Goal: Information Seeking & Learning: Learn about a topic

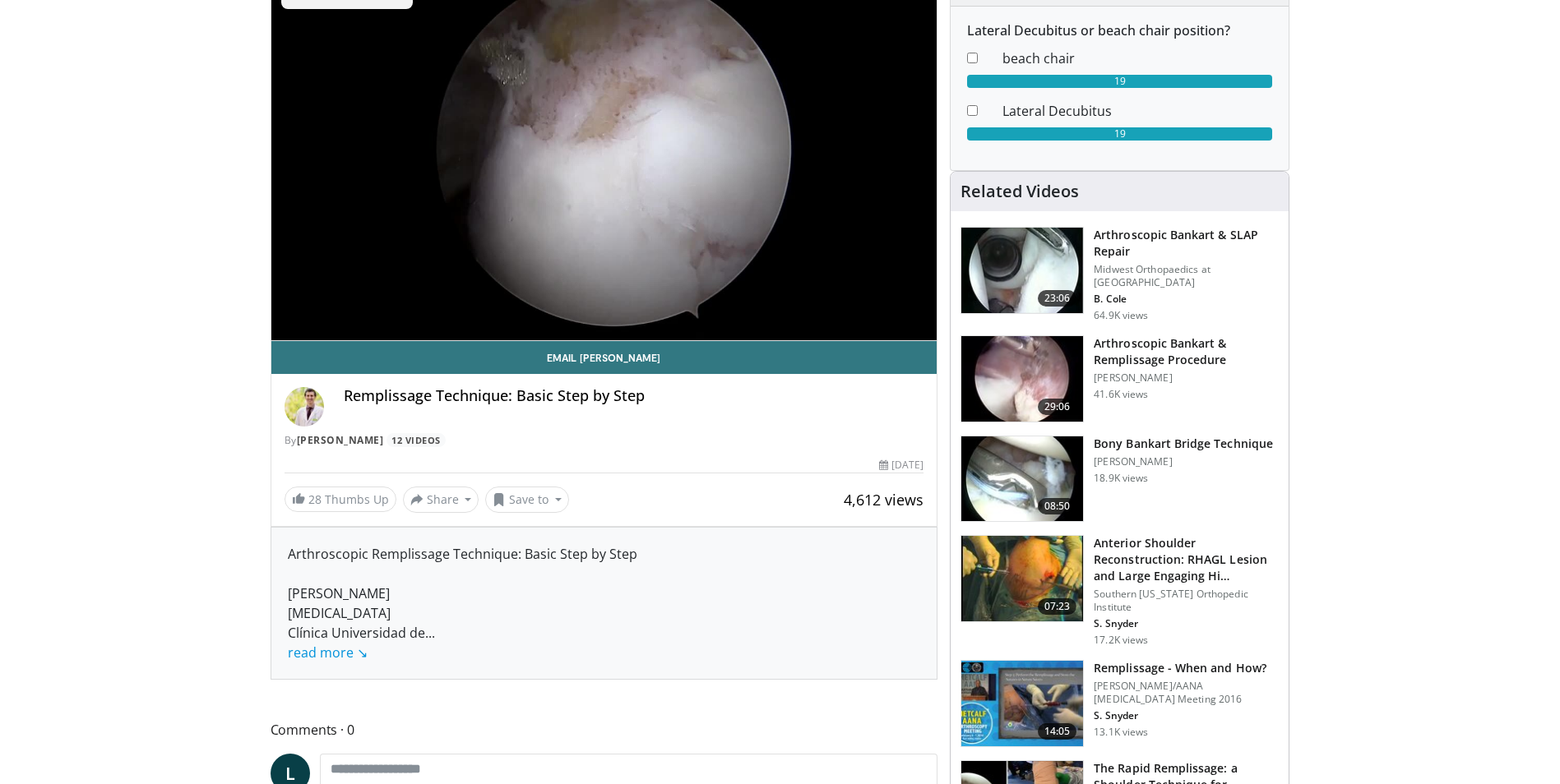
scroll to position [165, 0]
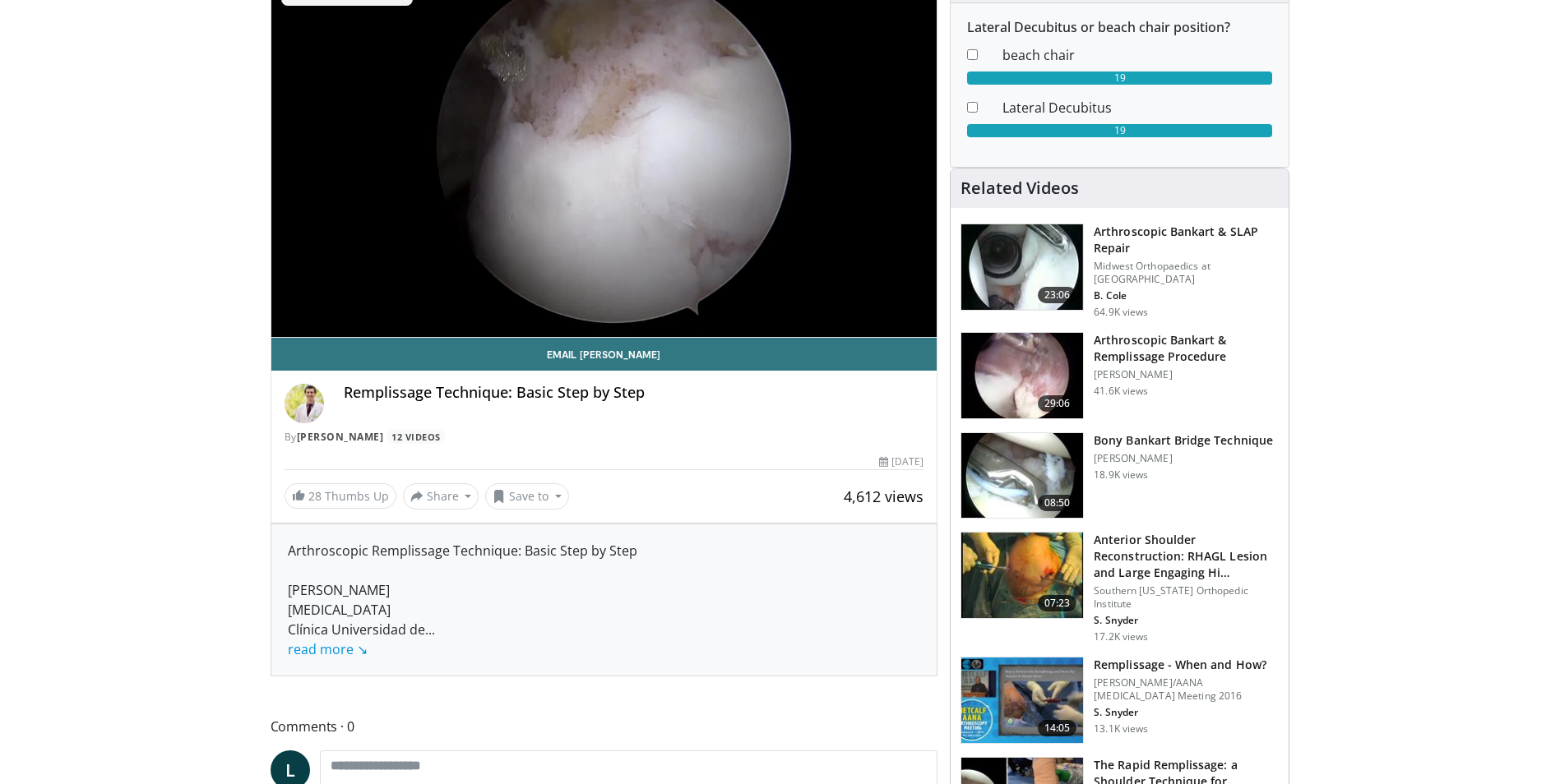
click at [1134, 341] on h3 "Arthroscopic Bankart & Remplissage Procedure" at bounding box center [1186, 348] width 185 height 33
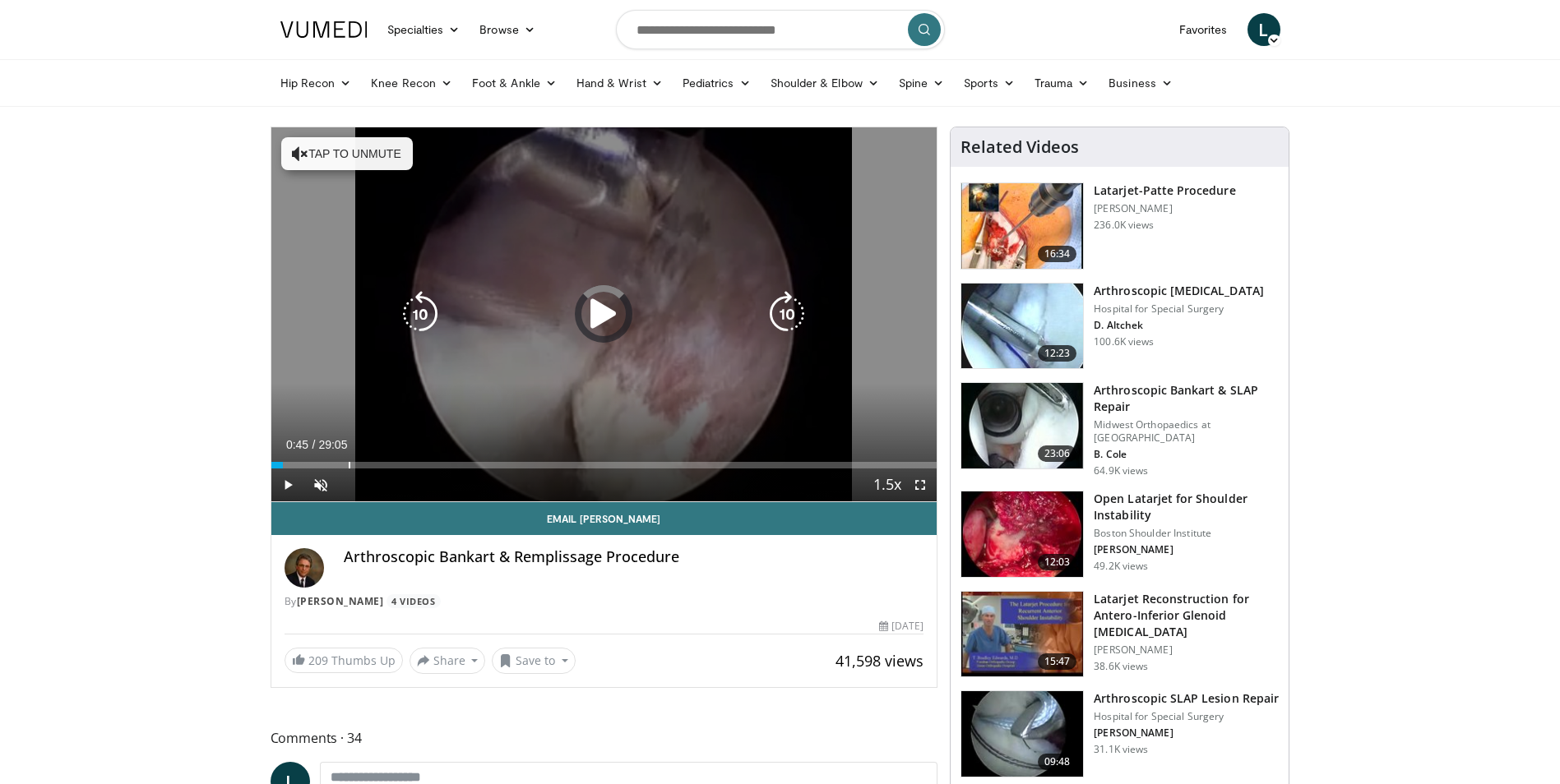
drag, startPoint x: 275, startPoint y: 463, endPoint x: 349, endPoint y: 460, distance: 74.1
click at [349, 460] on div "Loaded : 0.00% 03:20 03:22" at bounding box center [604, 460] width 666 height 16
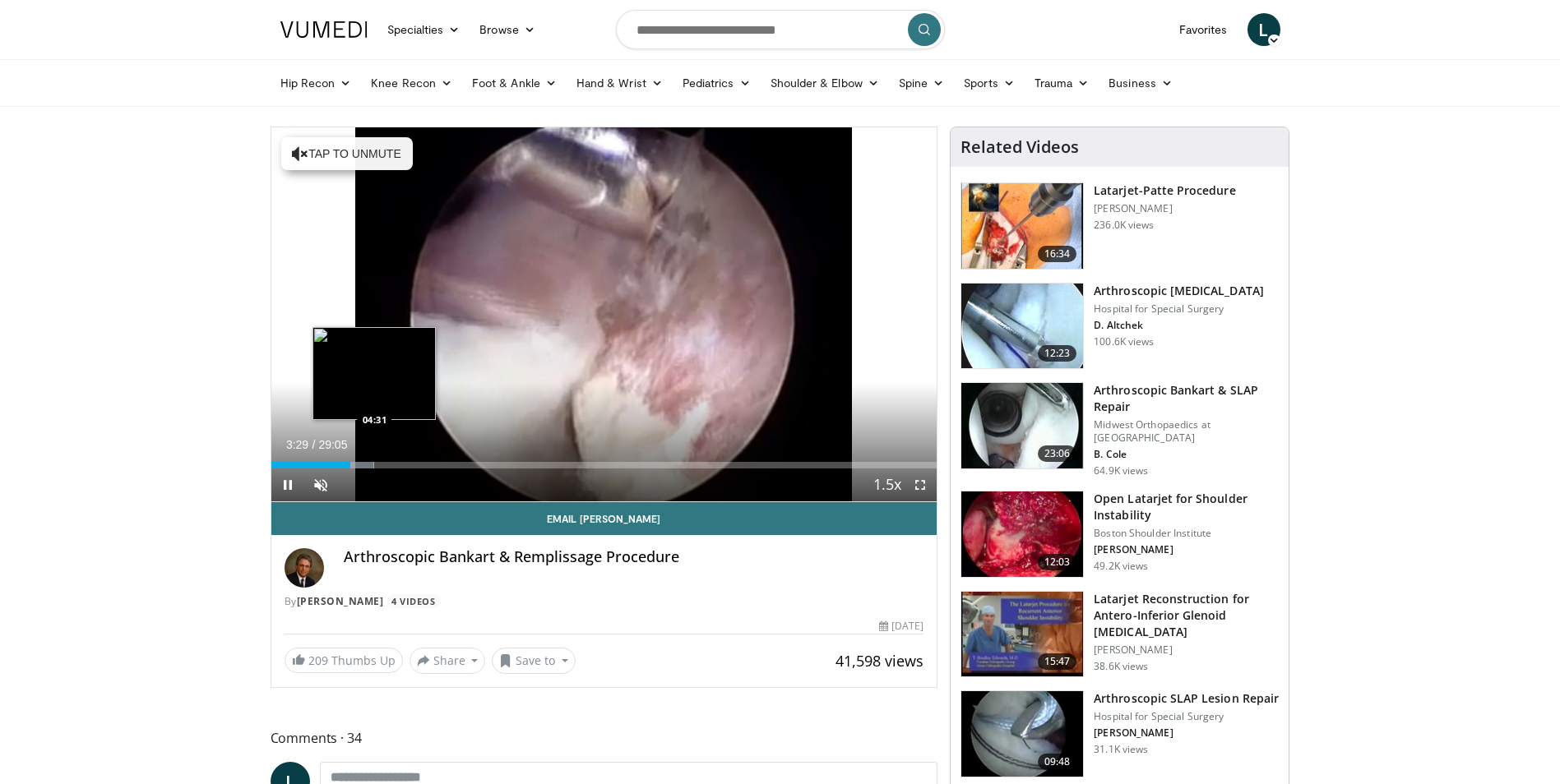
click at [374, 465] on div "Loaded : 15.44% 03:29 04:31" at bounding box center [604, 464] width 666 height 7
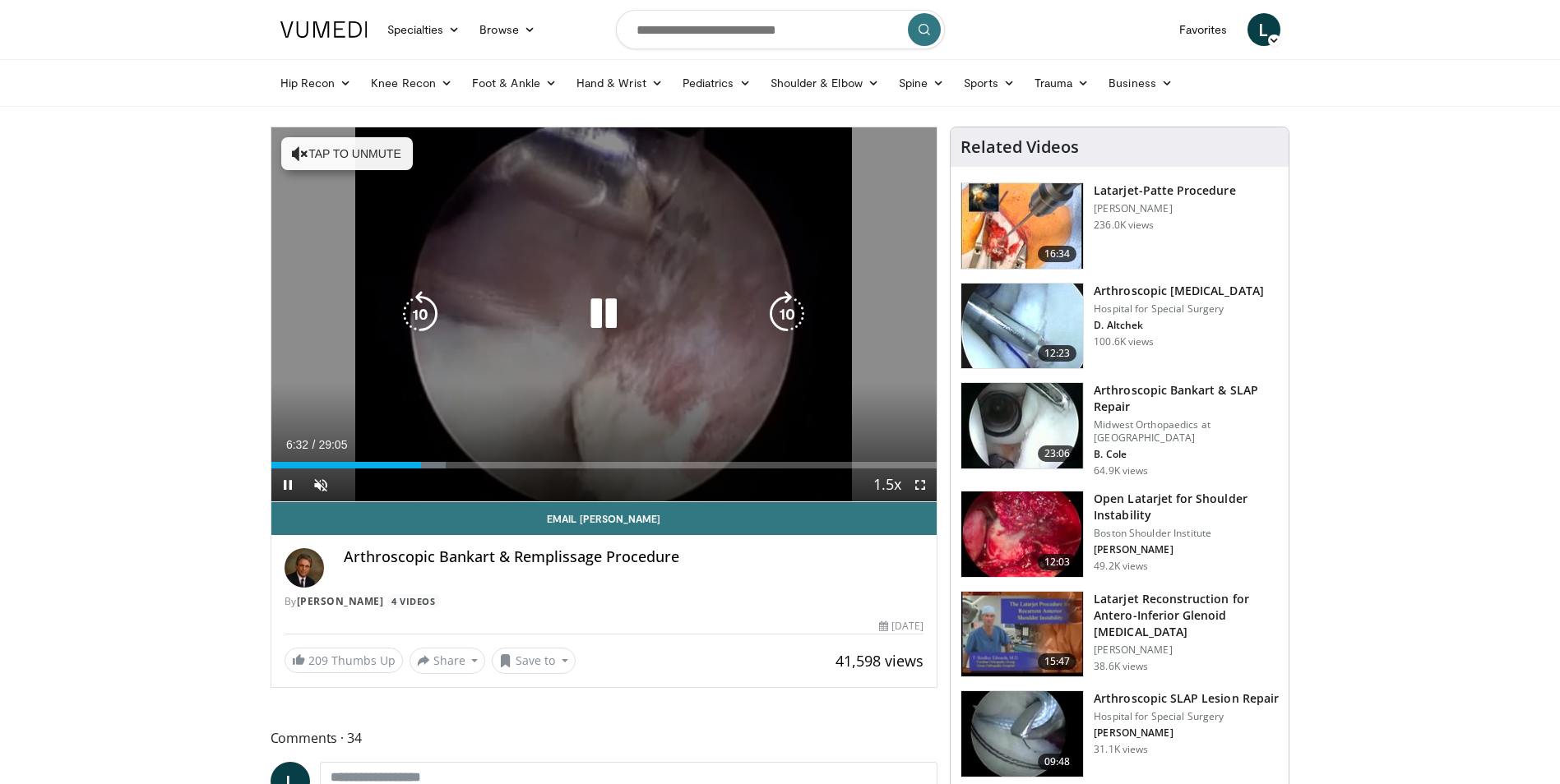
click at [796, 307] on icon "Video Player" at bounding box center [786, 314] width 46 height 46
click at [795, 307] on icon "Video Player" at bounding box center [786, 314] width 46 height 46
click at [786, 316] on icon "Video Player" at bounding box center [786, 314] width 46 height 46
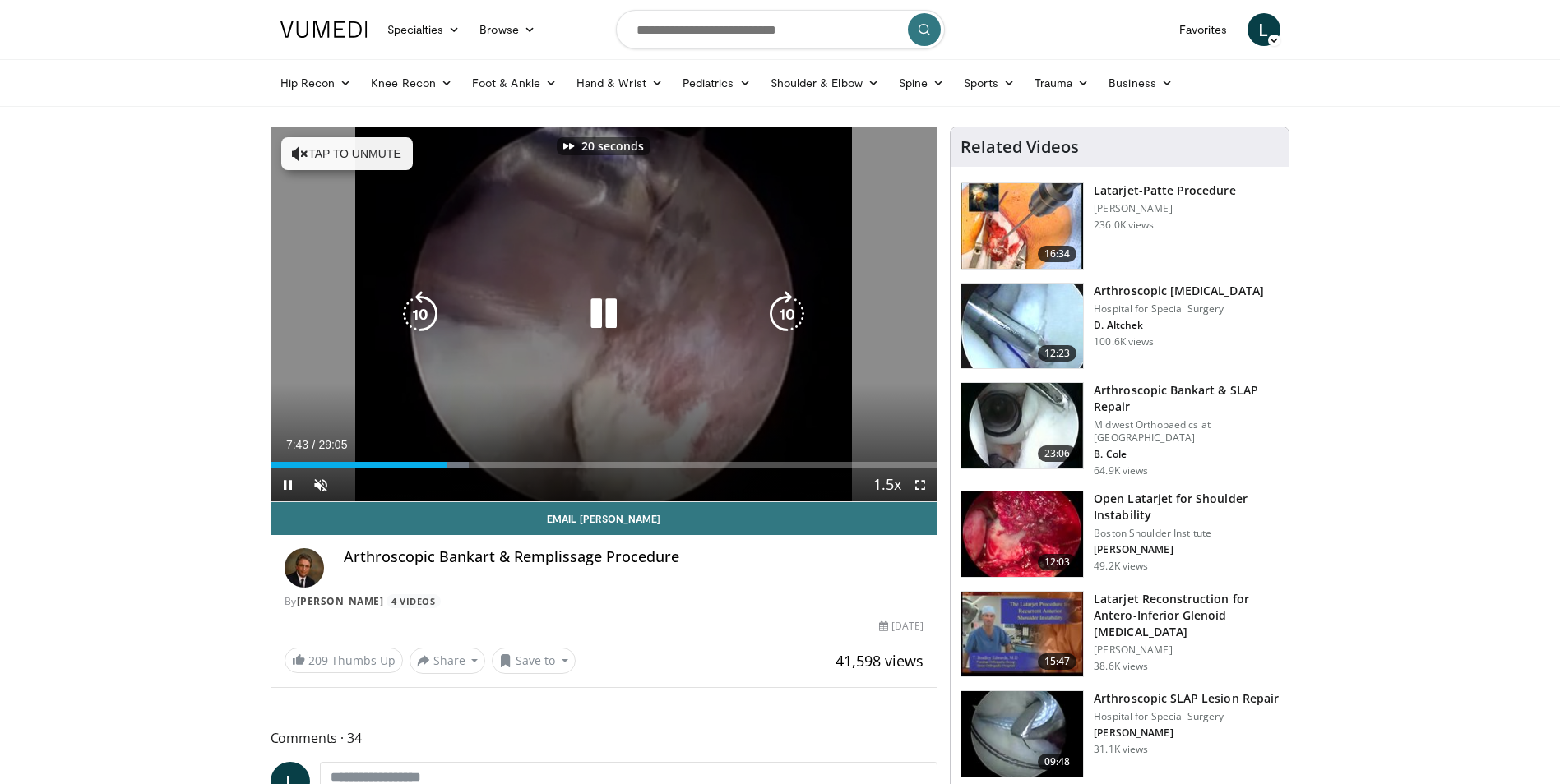
click at [786, 316] on icon "Video Player" at bounding box center [786, 314] width 46 height 46
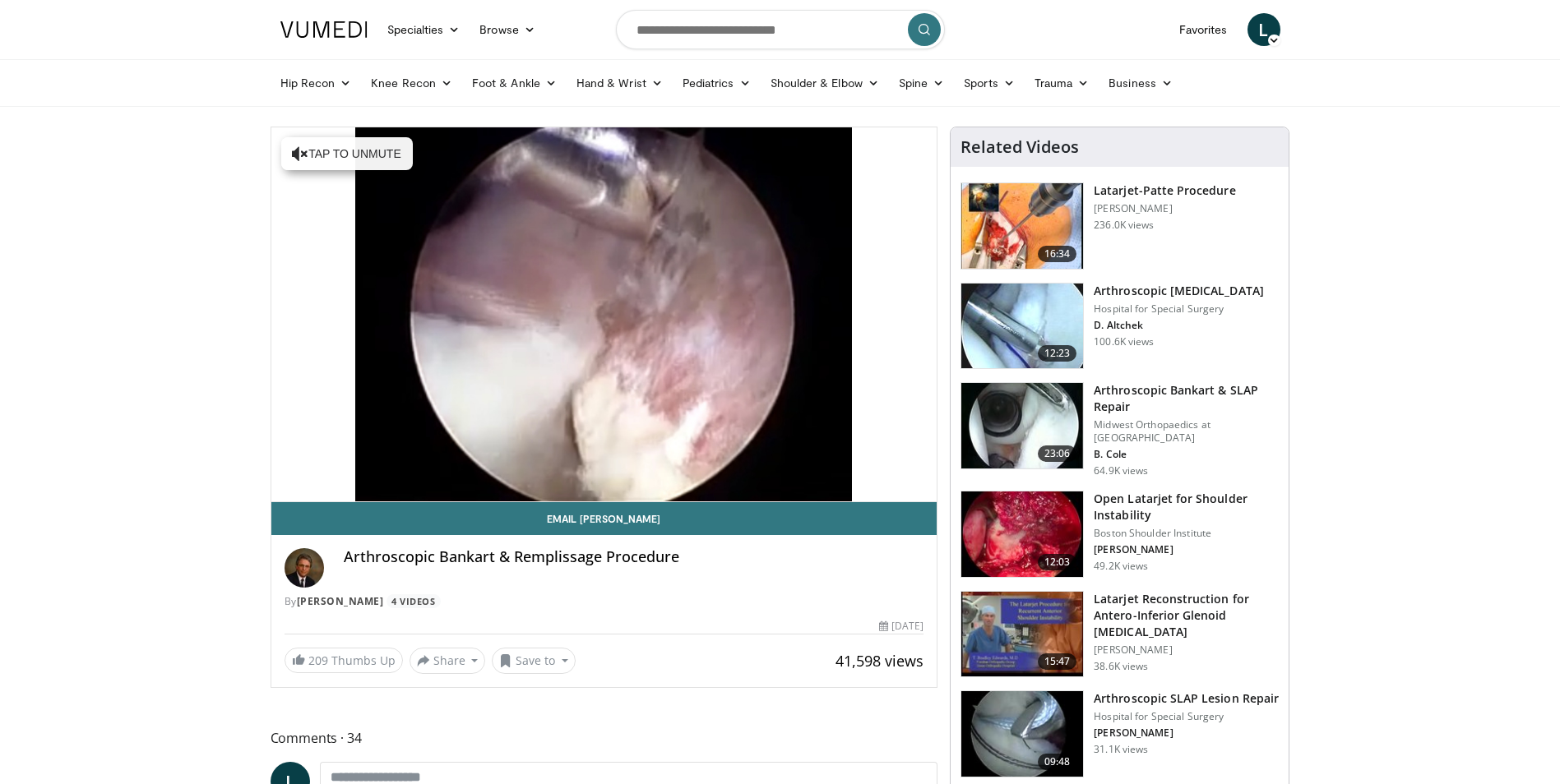
click at [788, 315] on div "50 seconds Tap to unmute" at bounding box center [604, 314] width 666 height 374
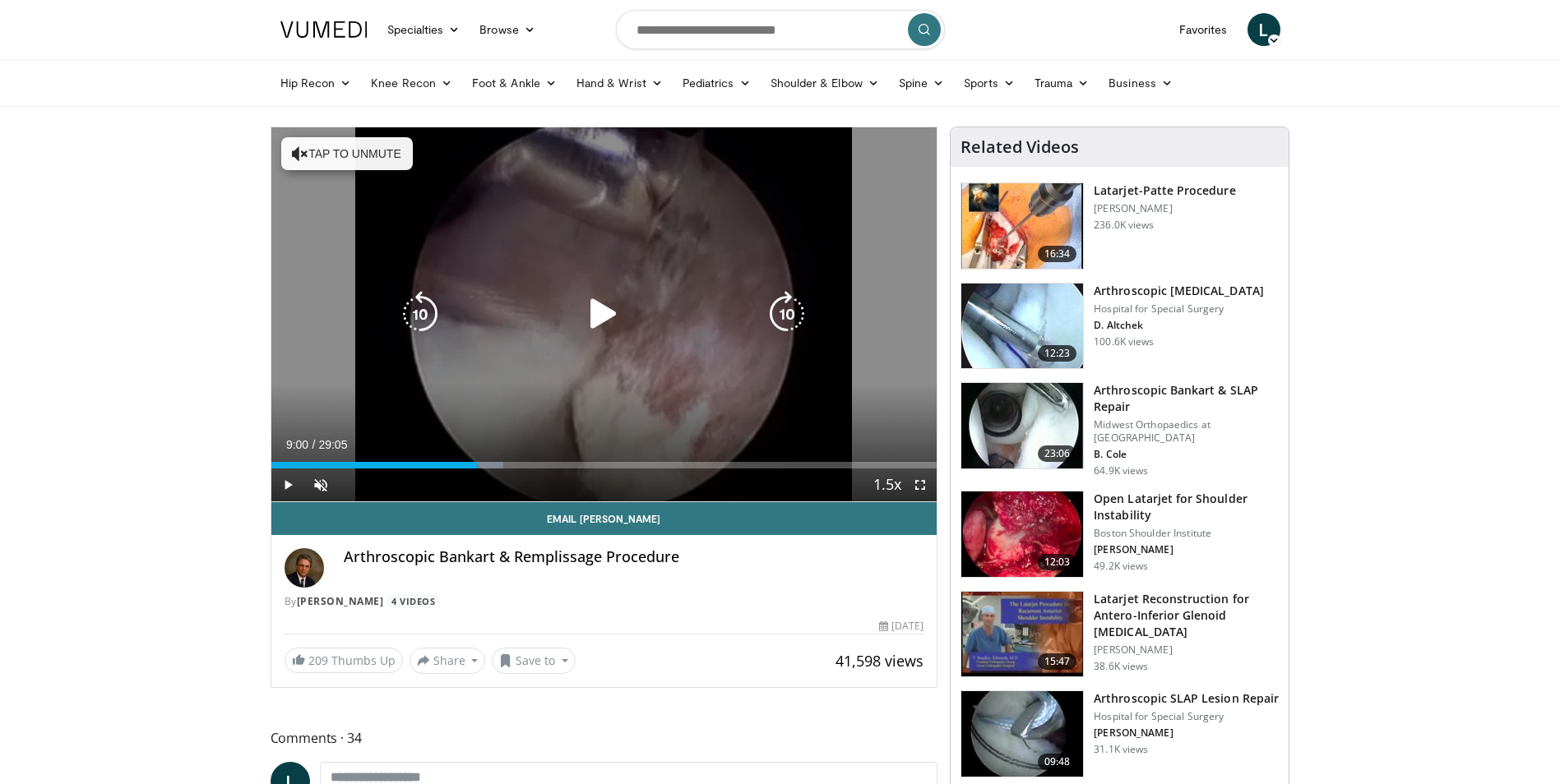
click at [778, 320] on icon "Video Player" at bounding box center [786, 314] width 46 height 46
click at [417, 317] on icon "Video Player" at bounding box center [420, 314] width 46 height 46
click at [600, 322] on icon "Video Player" at bounding box center [604, 314] width 46 height 46
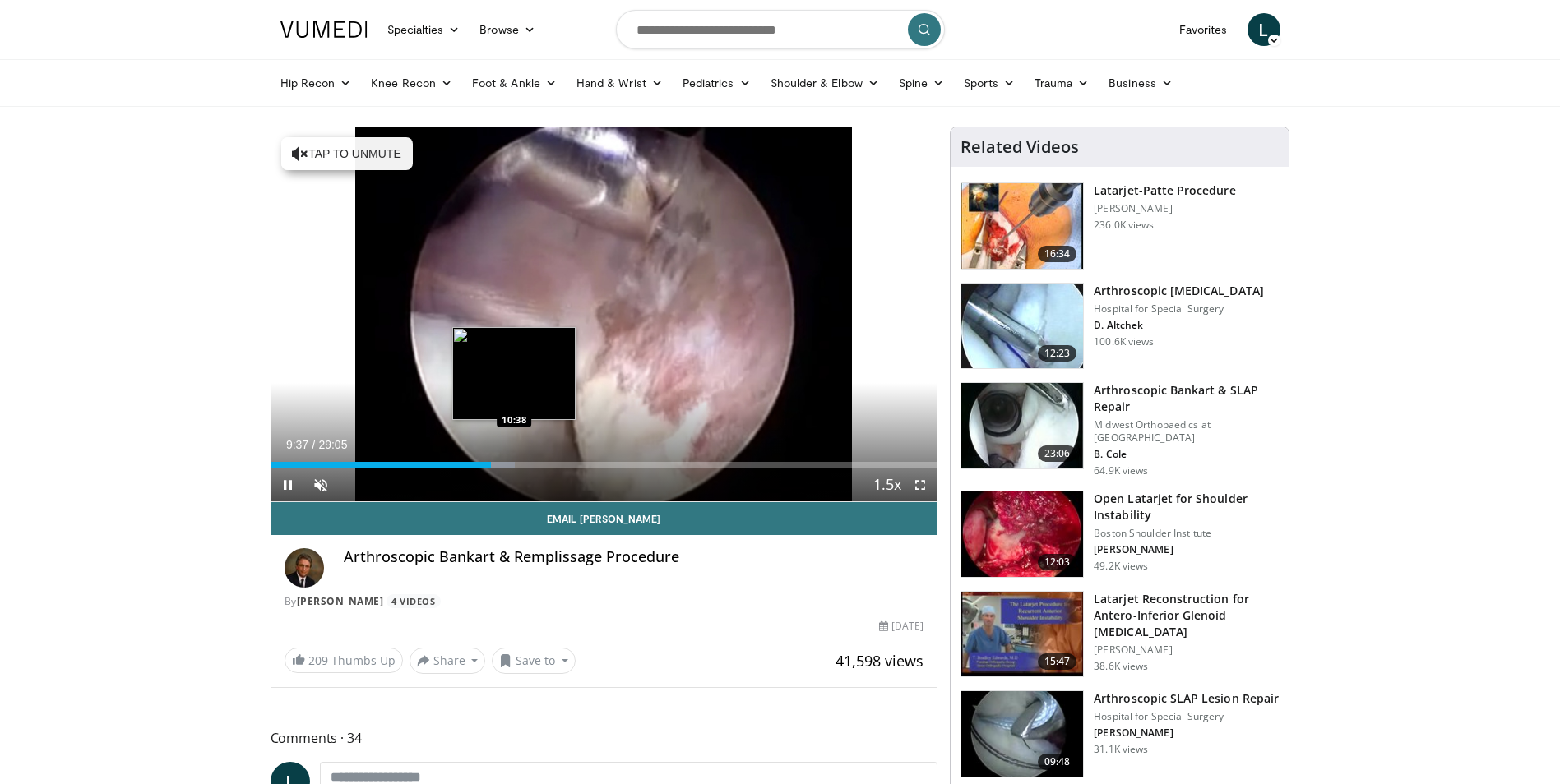
click at [514, 461] on div "Loaded : 36.60% 09:37 10:38" at bounding box center [604, 464] width 666 height 7
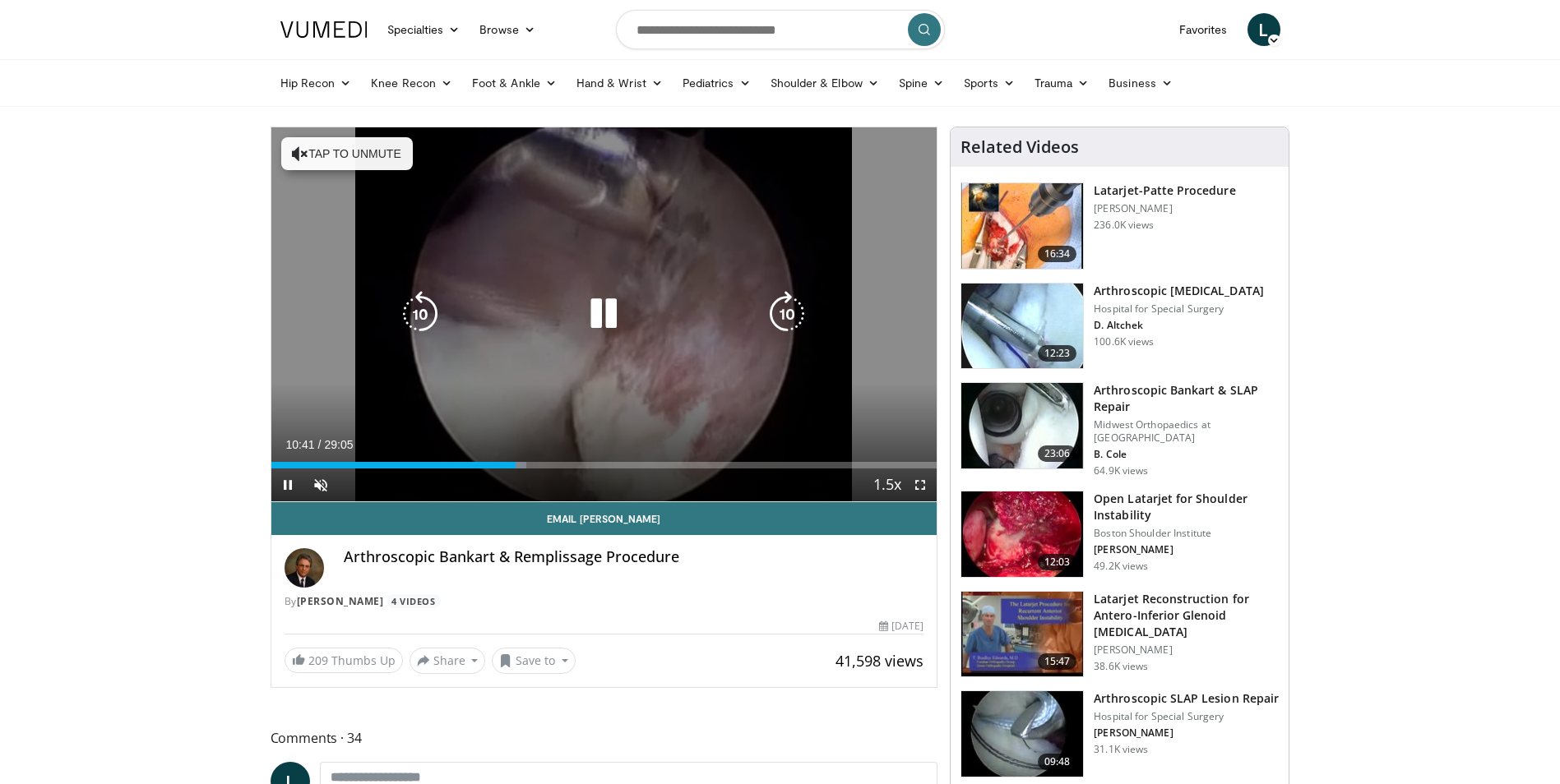
click at [791, 318] on icon "Video Player" at bounding box center [786, 314] width 46 height 46
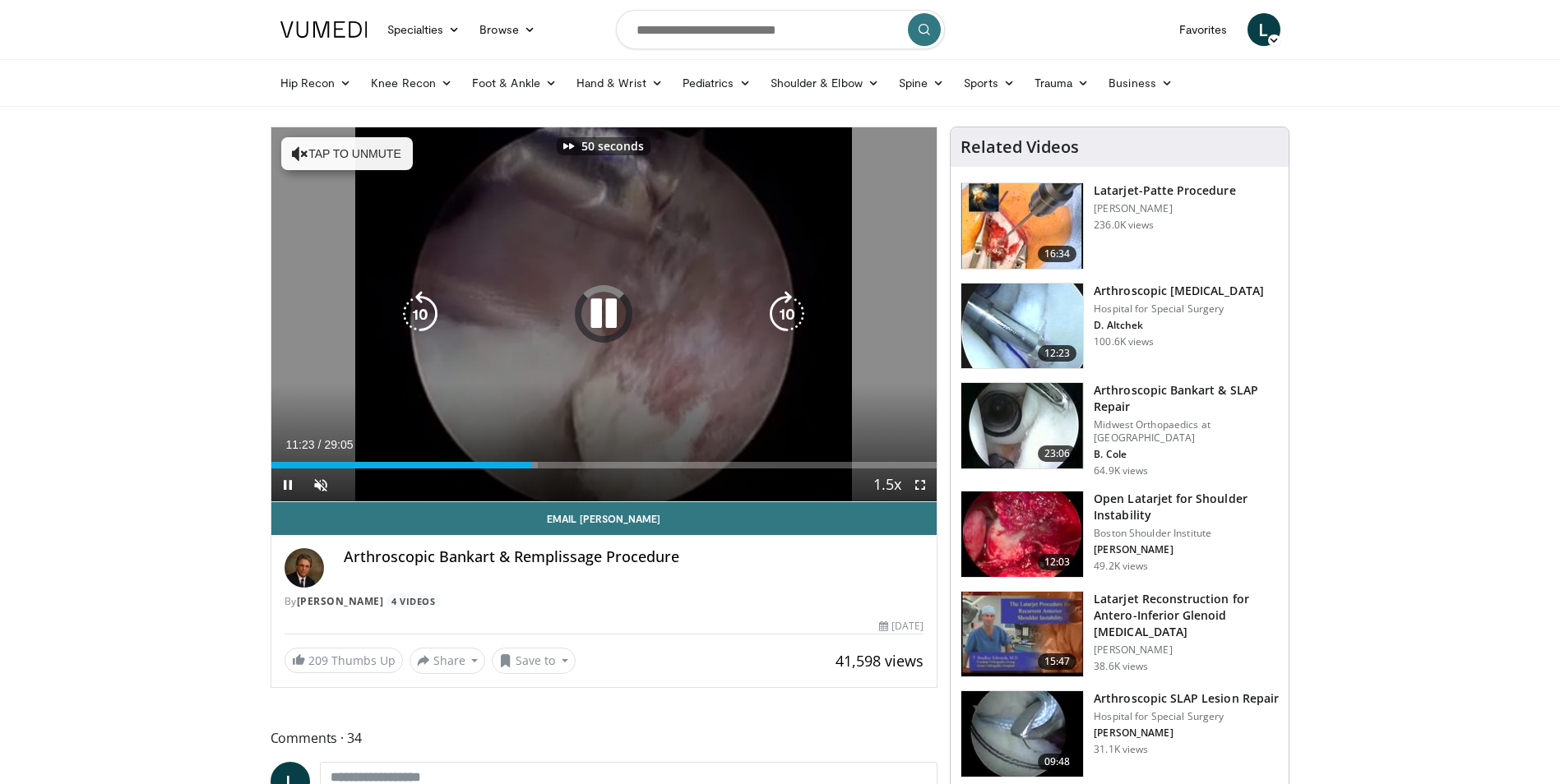
click at [791, 318] on icon "Video Player" at bounding box center [786, 314] width 46 height 46
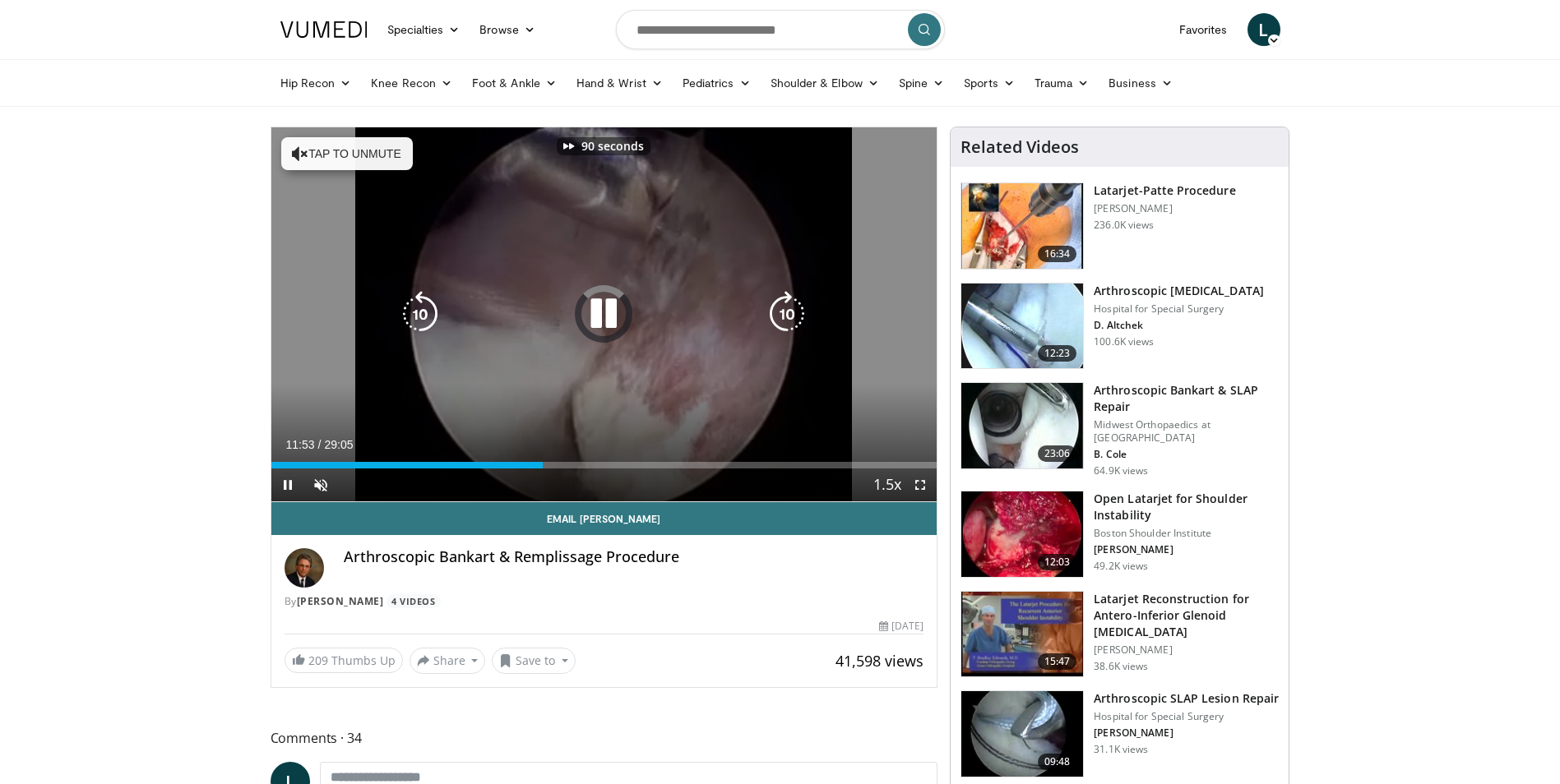
click at [791, 318] on icon "Video Player" at bounding box center [786, 314] width 46 height 46
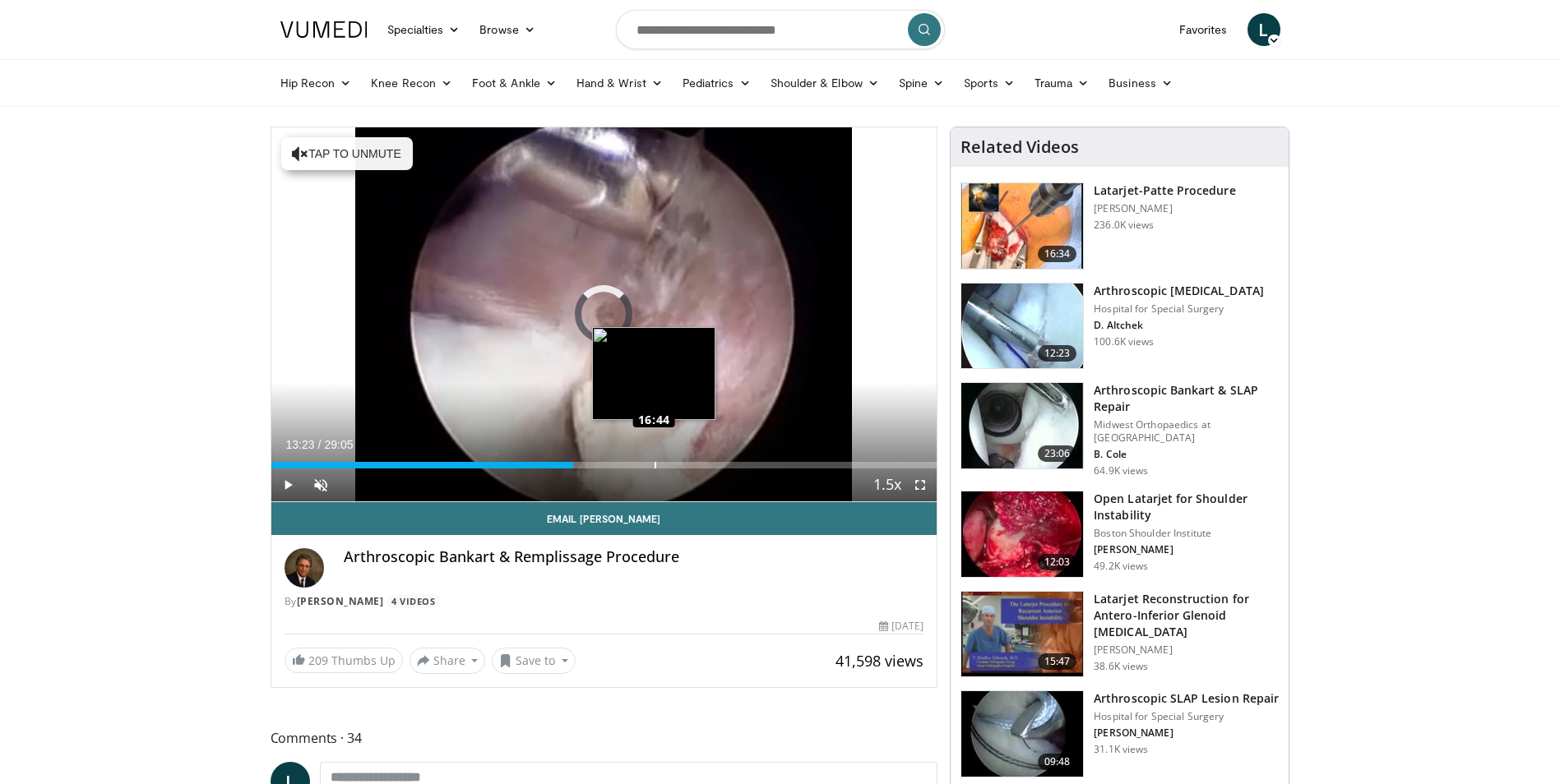
drag, startPoint x: 565, startPoint y: 459, endPoint x: 657, endPoint y: 461, distance: 92.0
click at [657, 461] on div "Loaded : 0.00% 16:42 16:44" at bounding box center [604, 460] width 666 height 16
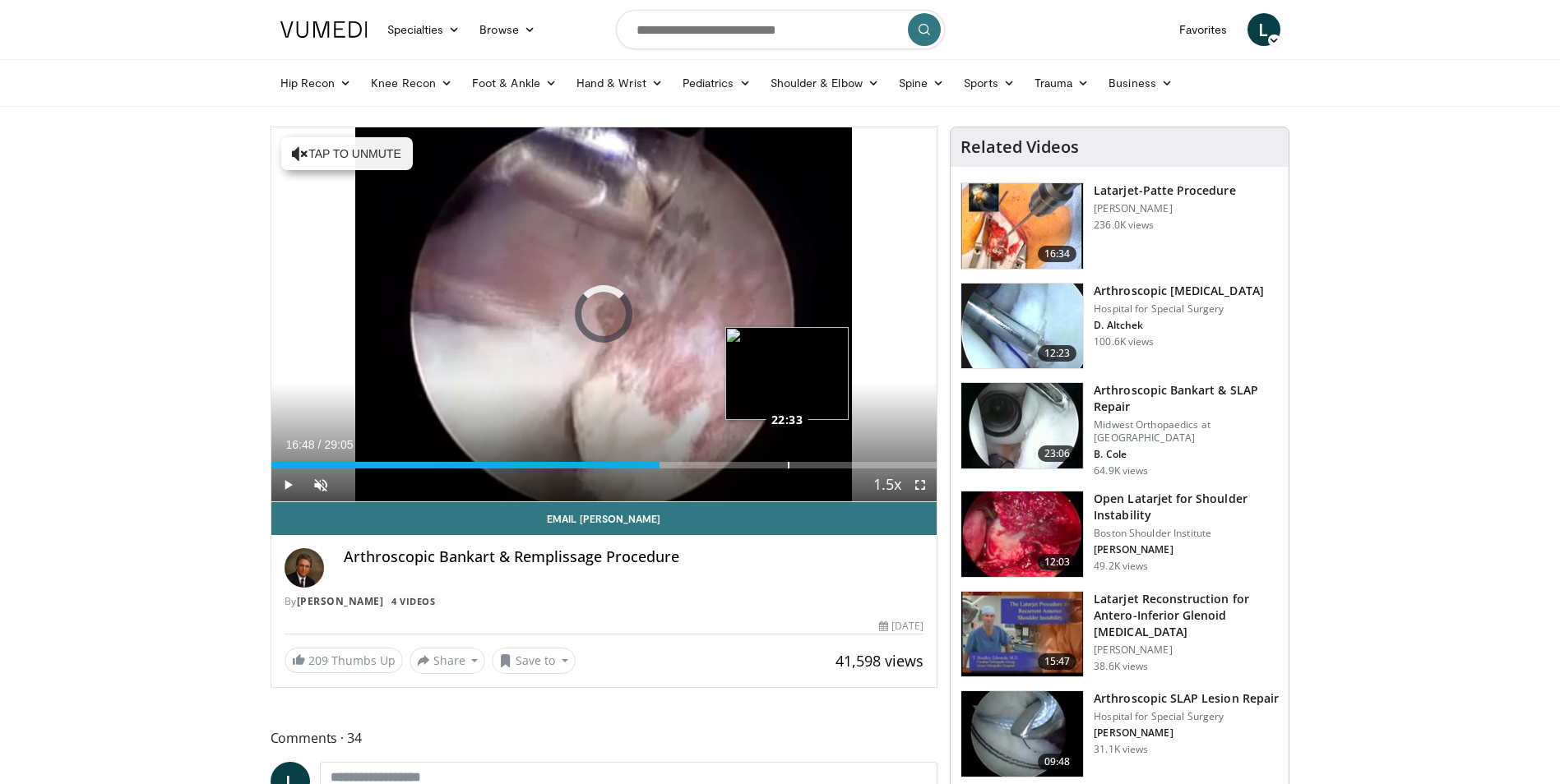
drag, startPoint x: 655, startPoint y: 462, endPoint x: 787, endPoint y: 465, distance: 132.0
click at [787, 465] on div "Loaded : 0.00% 22:29 22:33" at bounding box center [604, 464] width 666 height 7
click at [816, 460] on div "Loaded : 80.76% 22:39 23:51" at bounding box center [604, 460] width 666 height 16
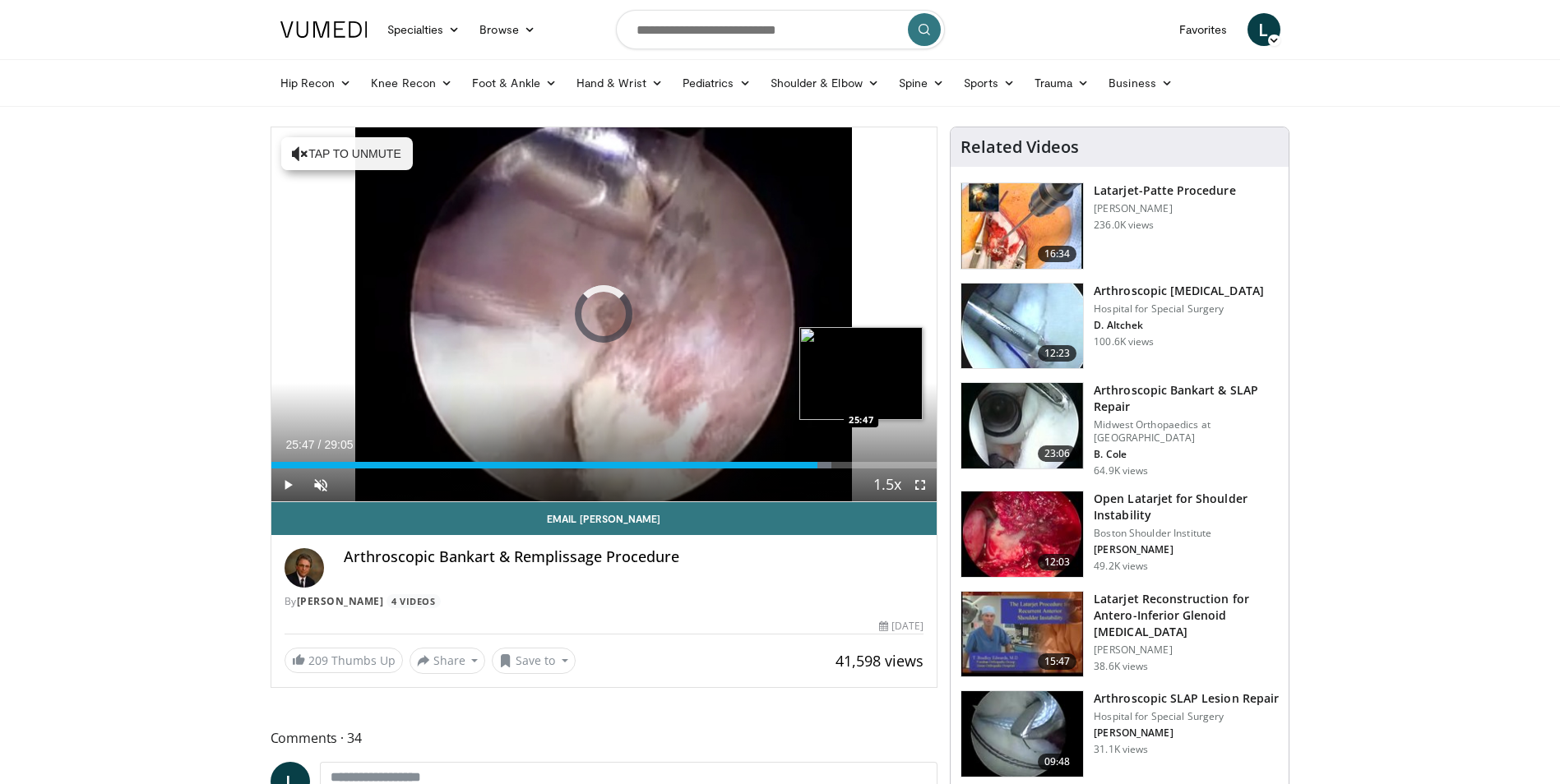
click at [861, 464] on div "Loaded : 84.20% 25:47 25:47" at bounding box center [604, 464] width 666 height 7
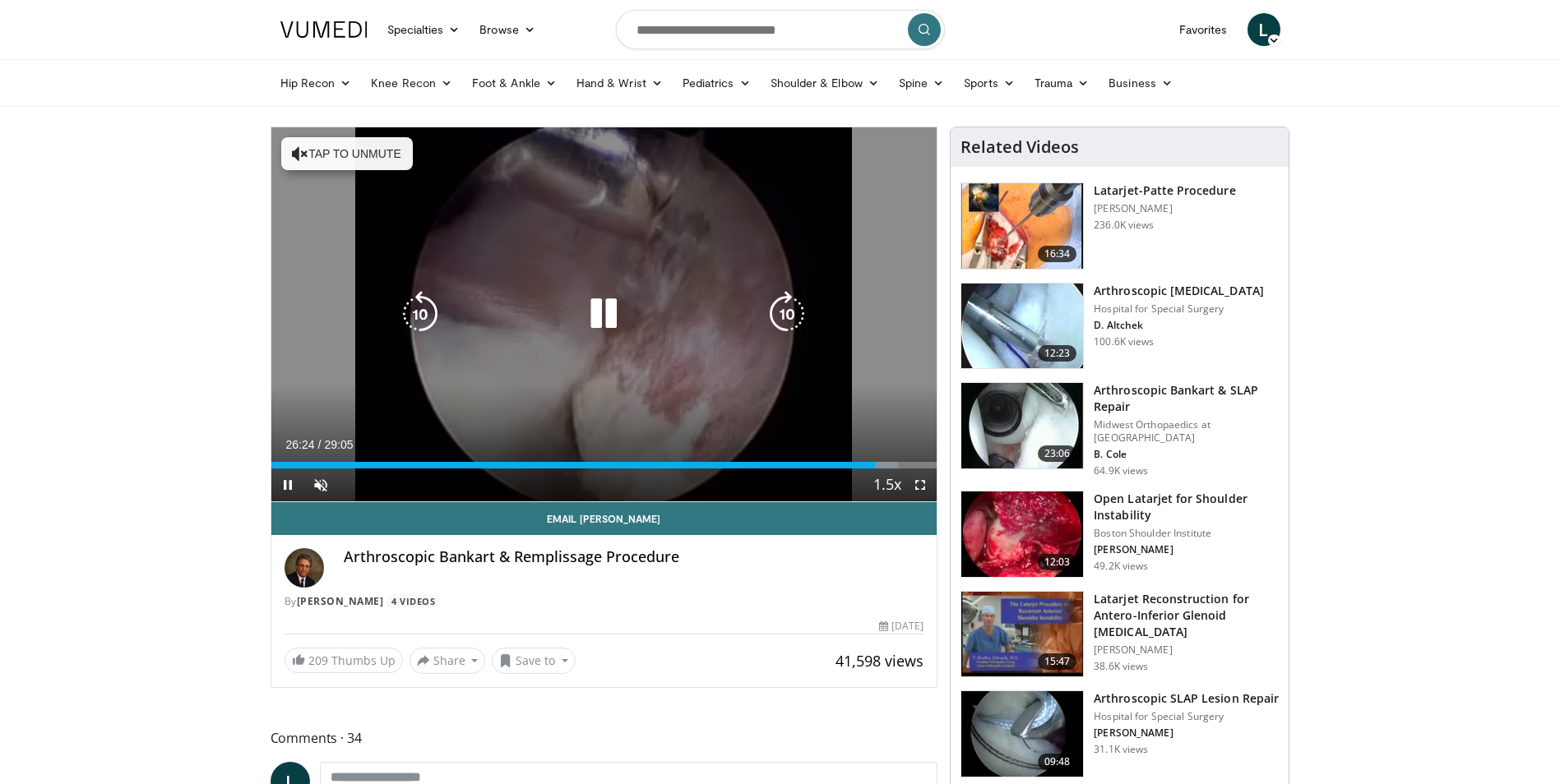
click at [784, 317] on icon "Video Player" at bounding box center [786, 314] width 46 height 46
click at [782, 317] on icon "Video Player" at bounding box center [786, 314] width 46 height 46
click at [791, 320] on icon "Video Player" at bounding box center [786, 314] width 46 height 46
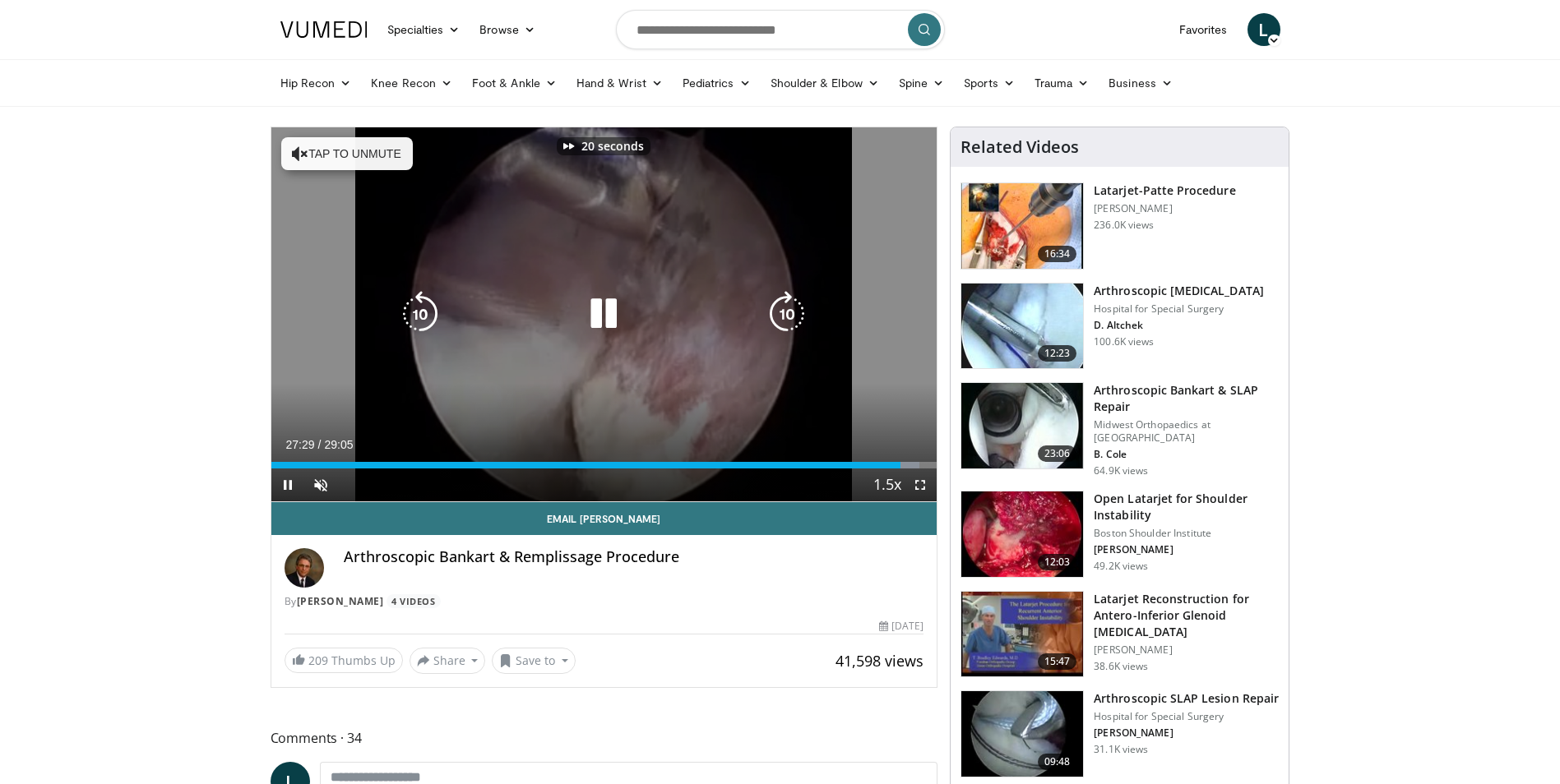
click at [791, 320] on icon "Video Player" at bounding box center [786, 314] width 46 height 46
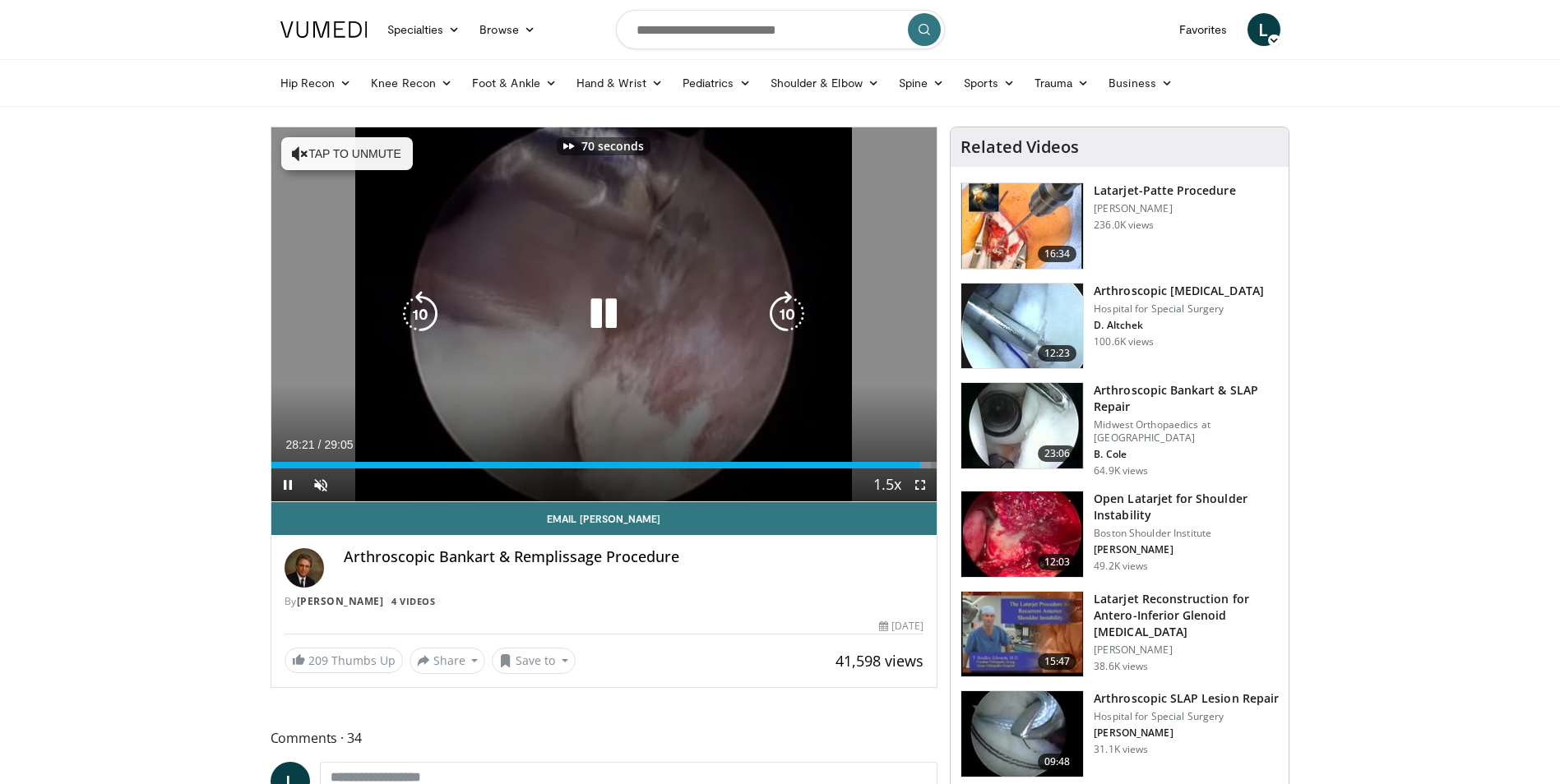
click at [791, 320] on icon "Video Player" at bounding box center [786, 314] width 46 height 46
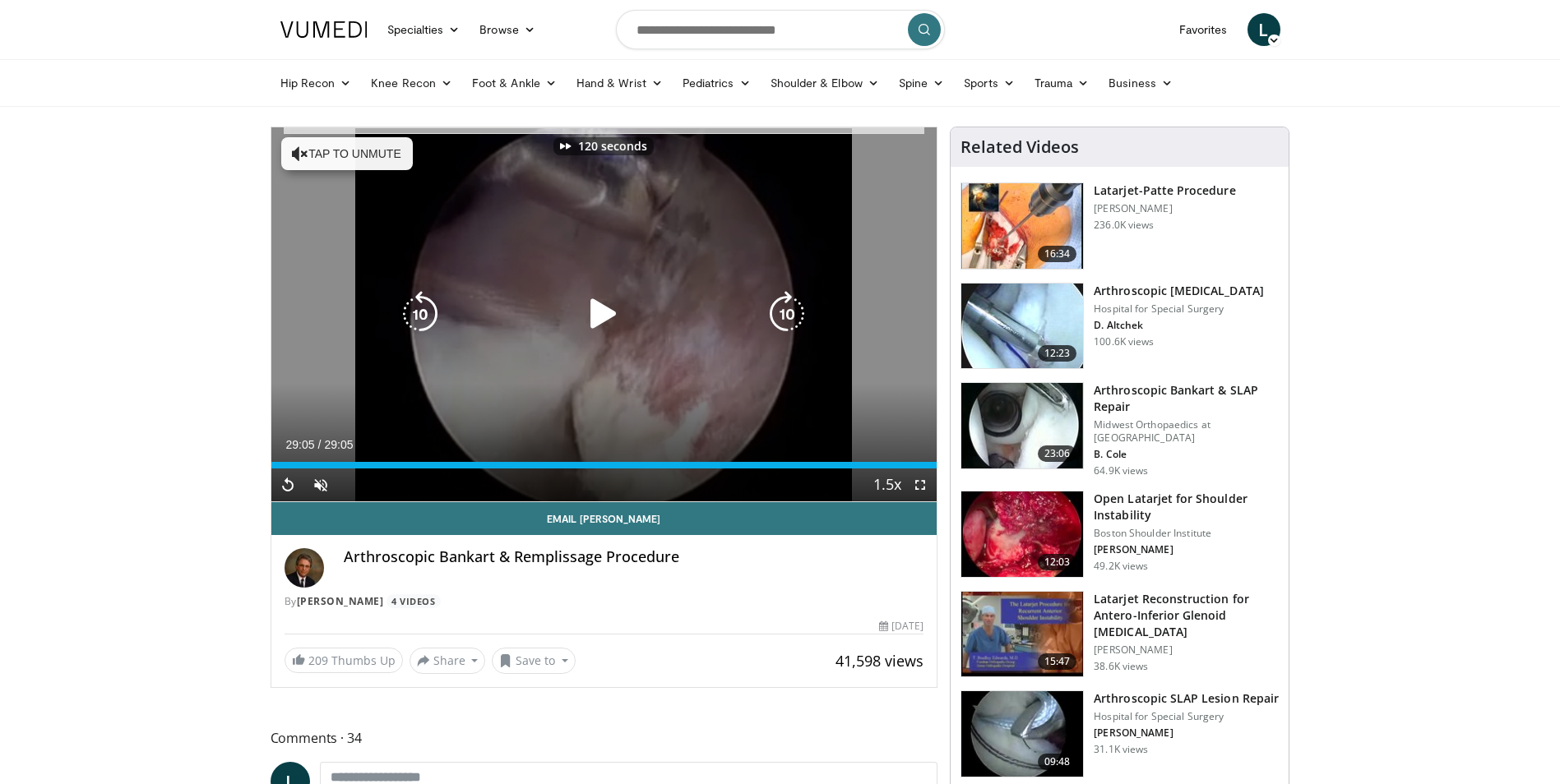
click at [791, 320] on icon "Video Player" at bounding box center [786, 314] width 46 height 46
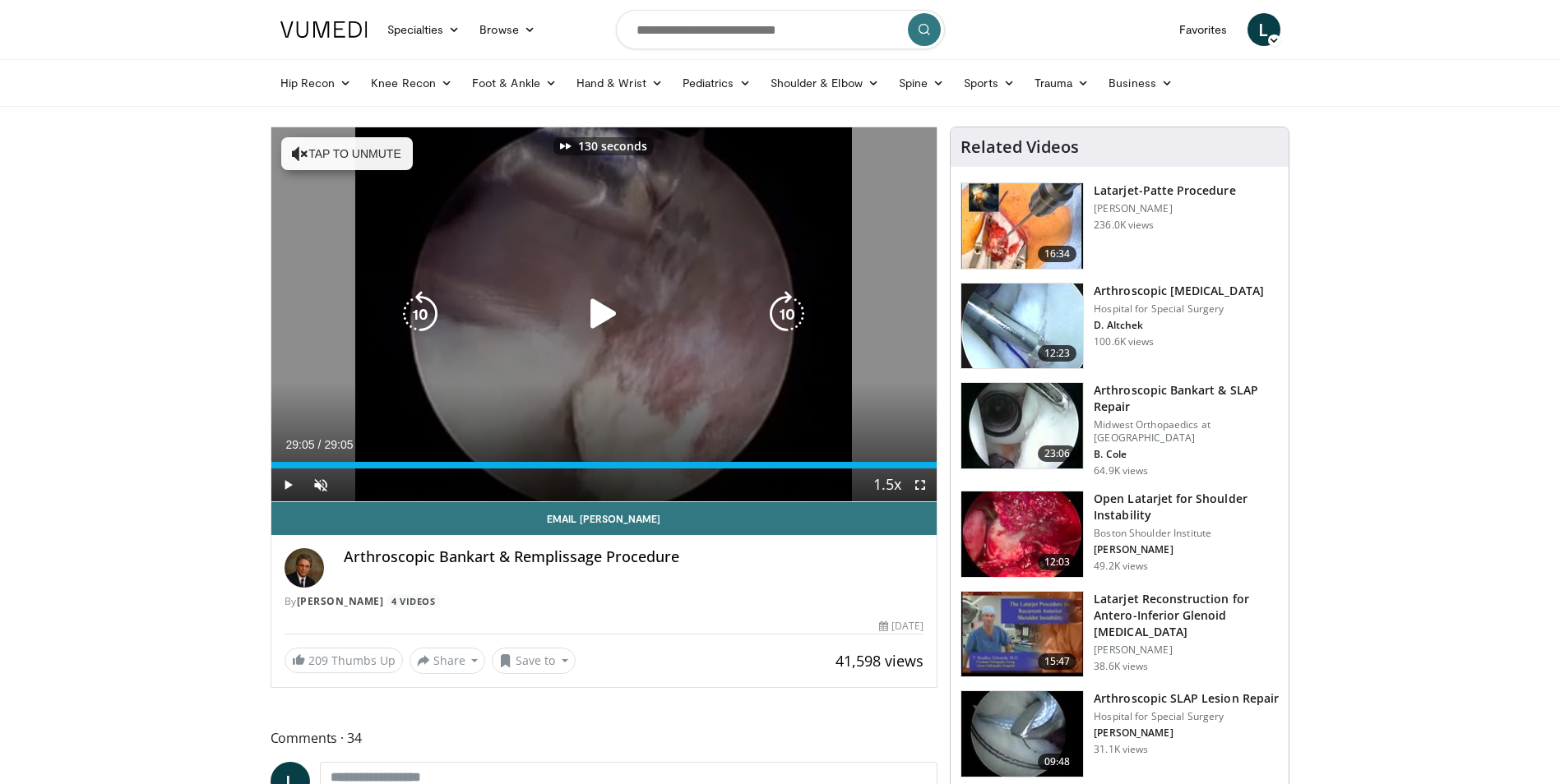
click at [791, 320] on icon "Video Player" at bounding box center [786, 314] width 46 height 46
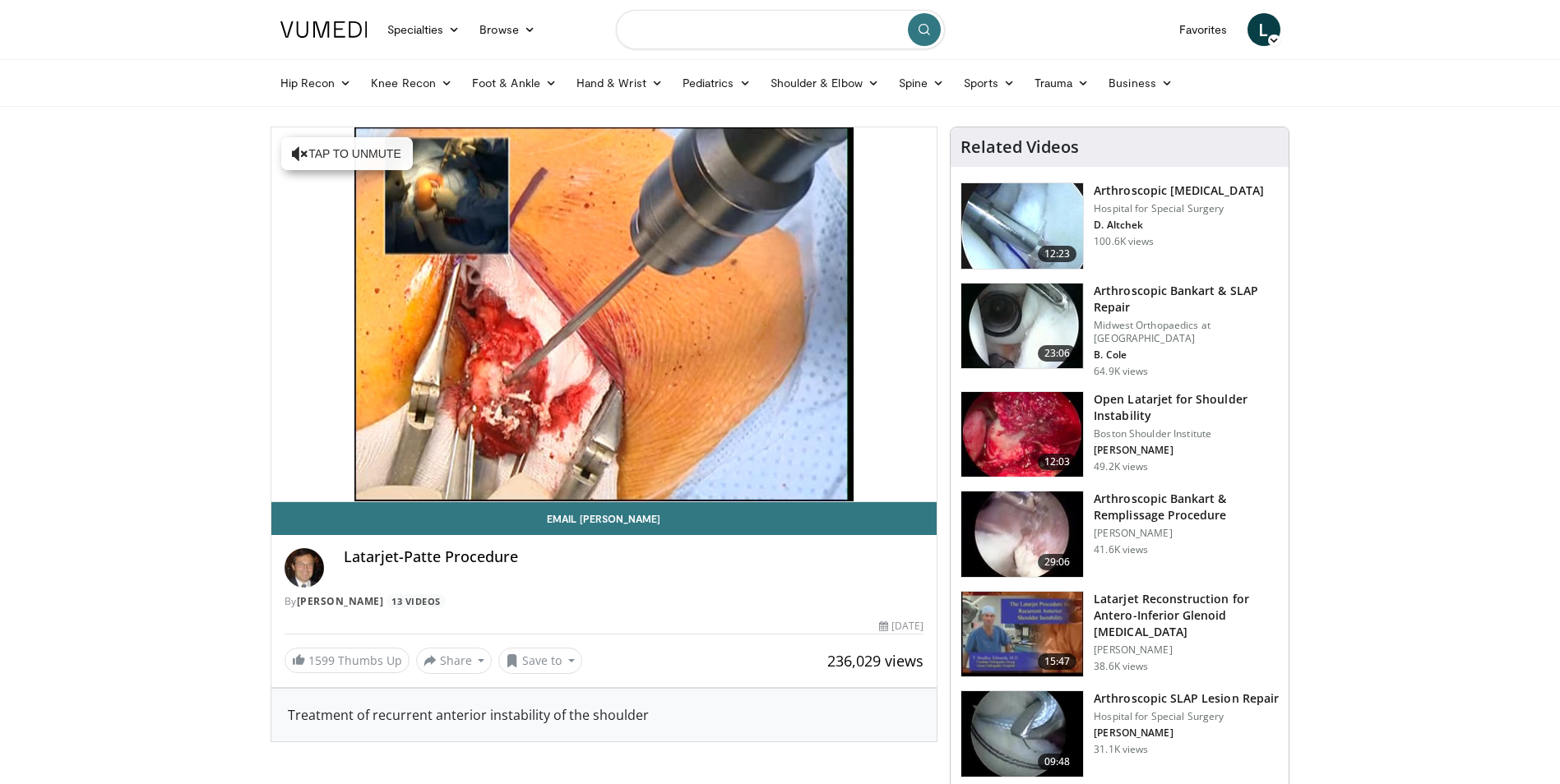
click at [652, 31] on input "Search topics, interventions" at bounding box center [780, 30] width 329 height 40
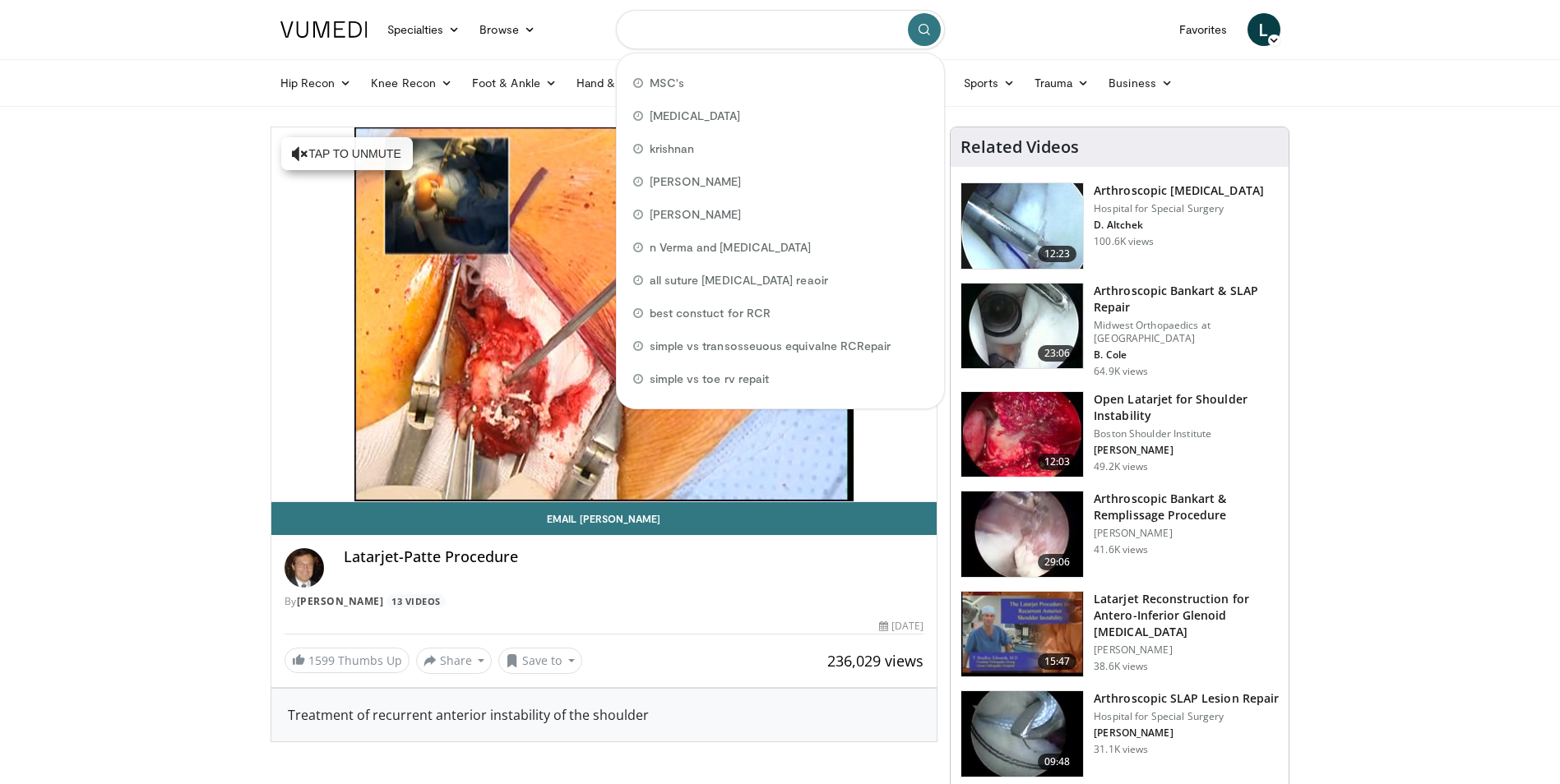
click at [653, 28] on input "Search topics, interventions" at bounding box center [780, 30] width 329 height 40
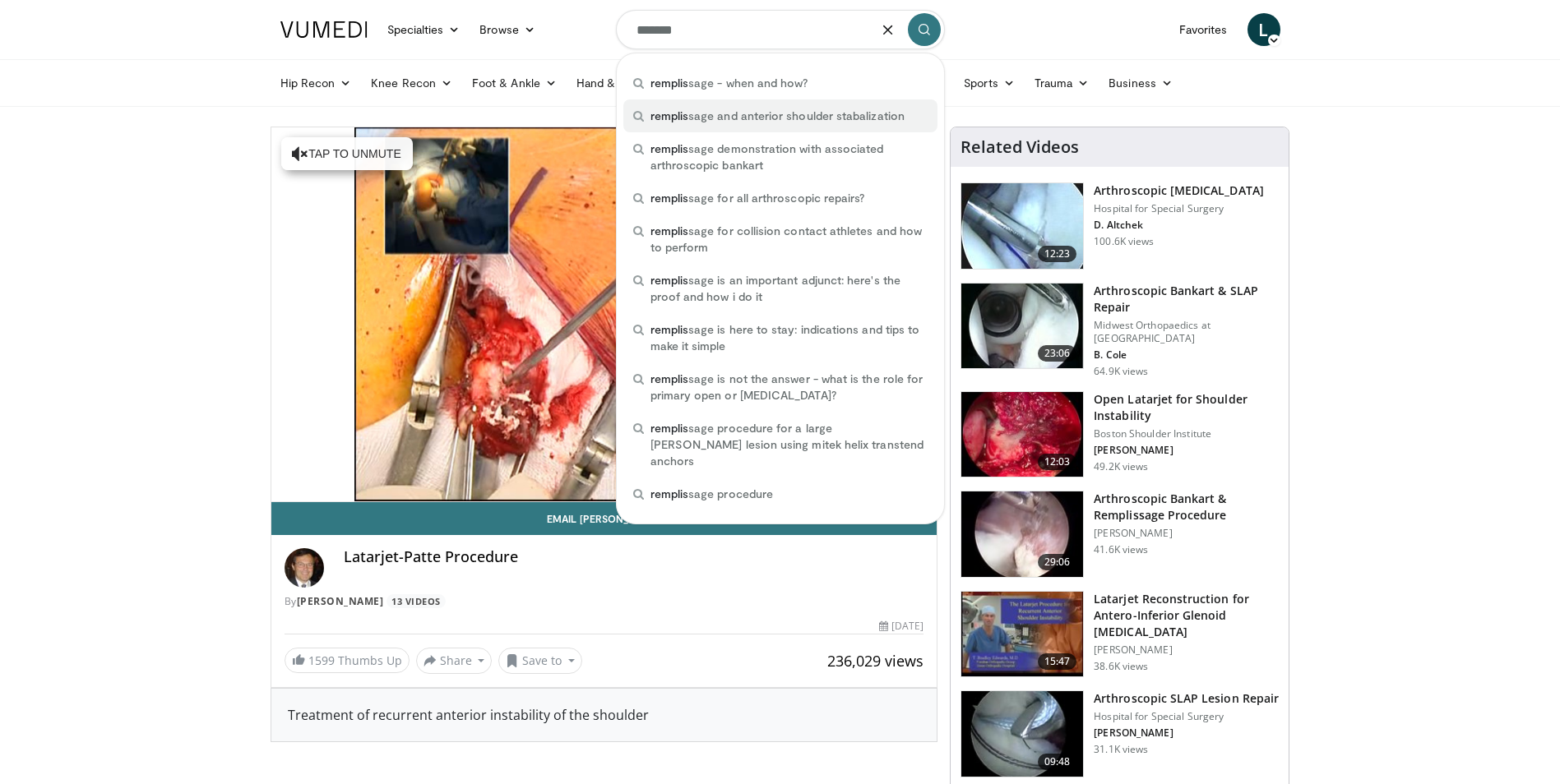
click at [724, 115] on span "remplis sage and anterior shoulder stabalization" at bounding box center [778, 115] width 254 height 17
type input "**********"
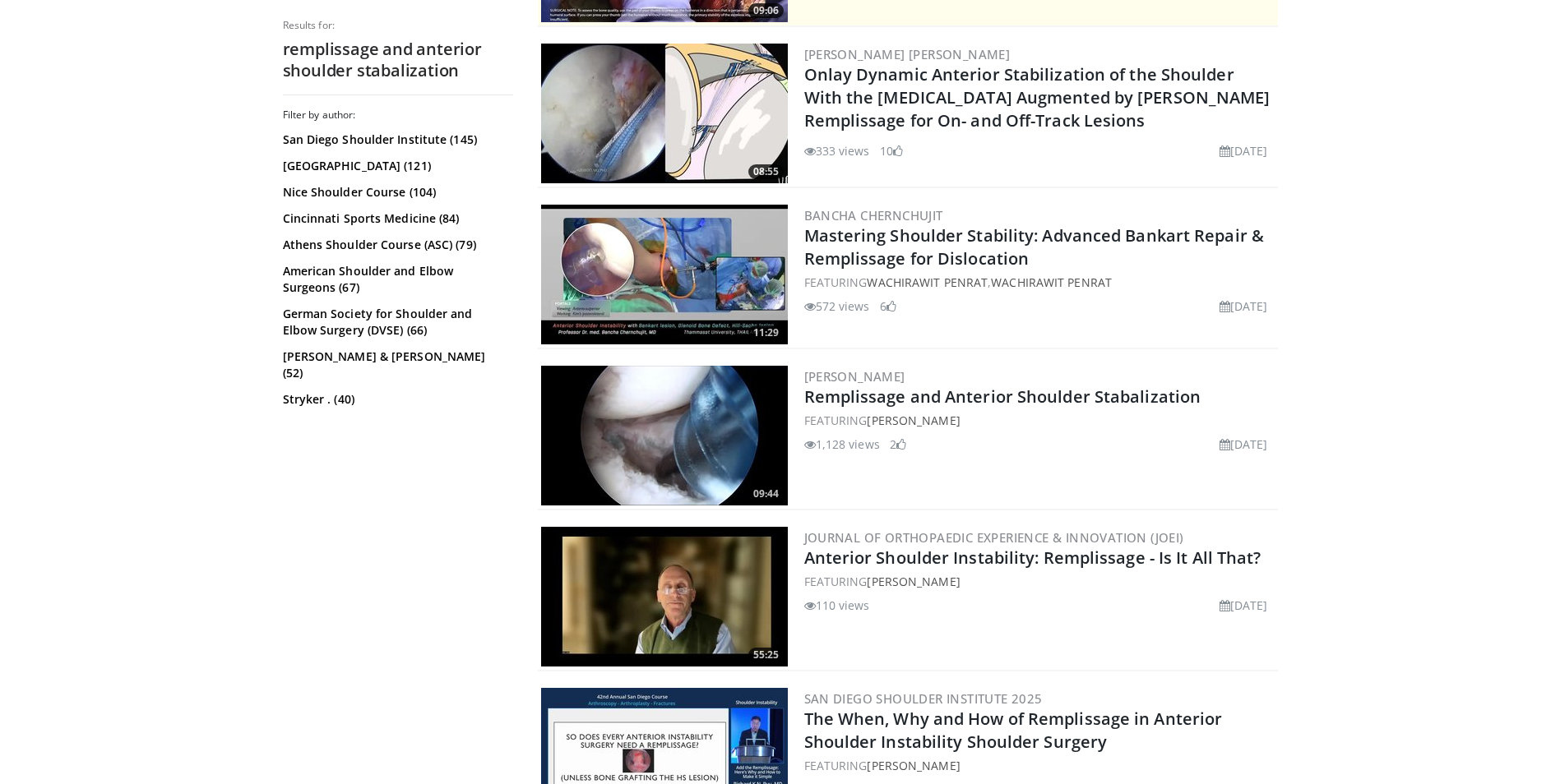
scroll to position [493, 0]
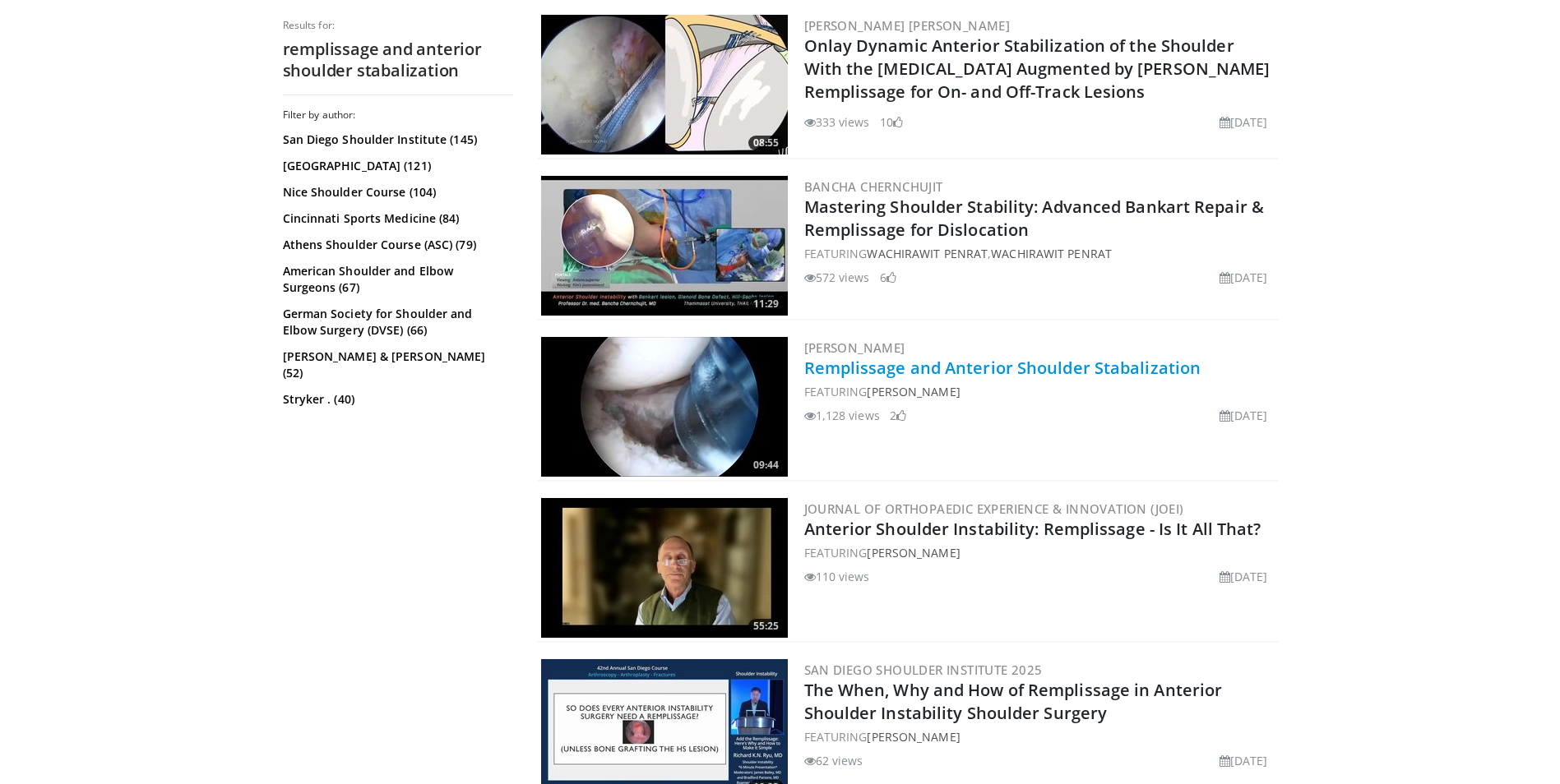
click at [951, 375] on link "Remplissage and Anterior Shoulder Stabalization" at bounding box center [1003, 367] width 397 height 22
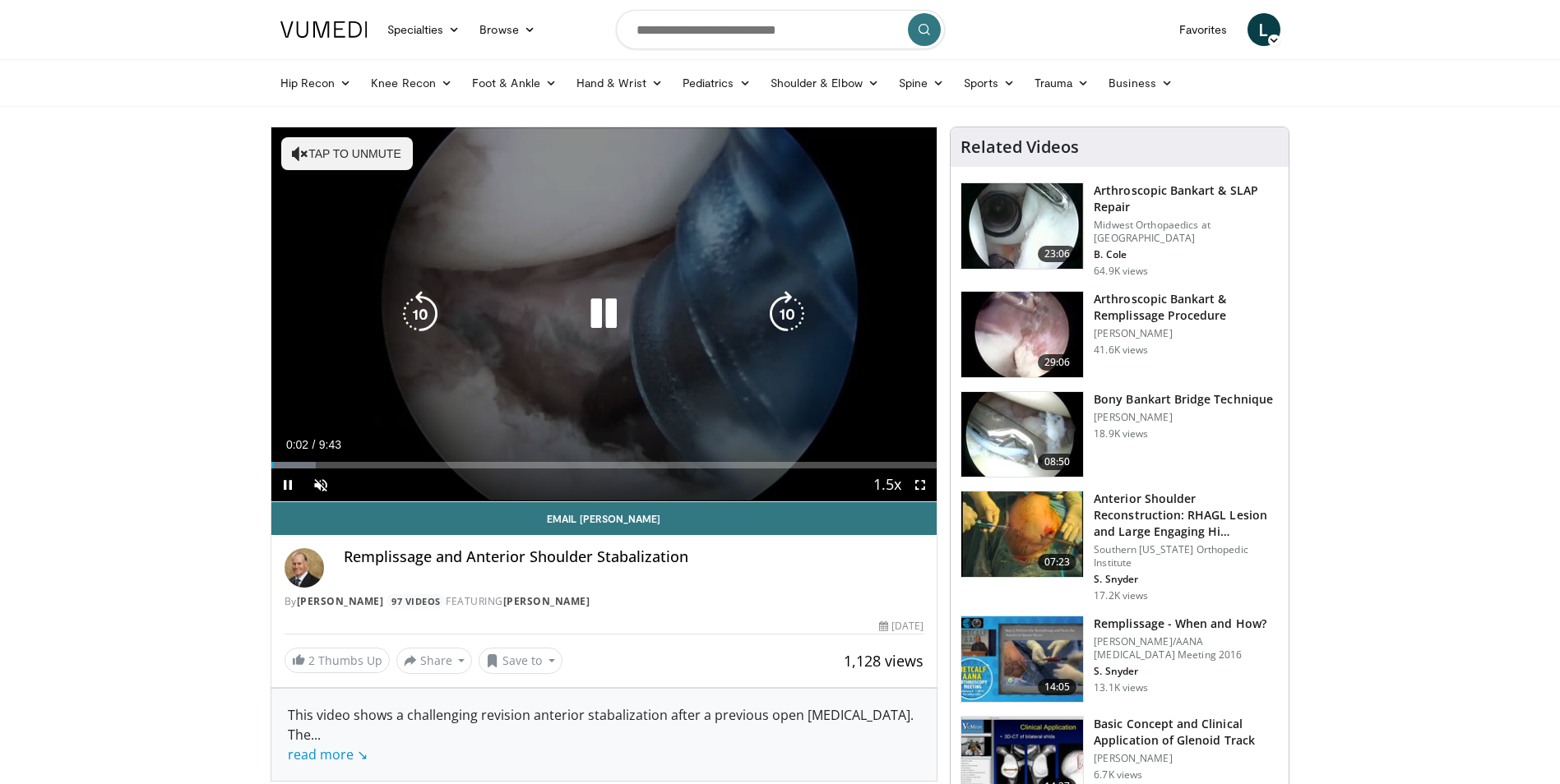
click at [793, 306] on icon "Video Player" at bounding box center [786, 314] width 46 height 46
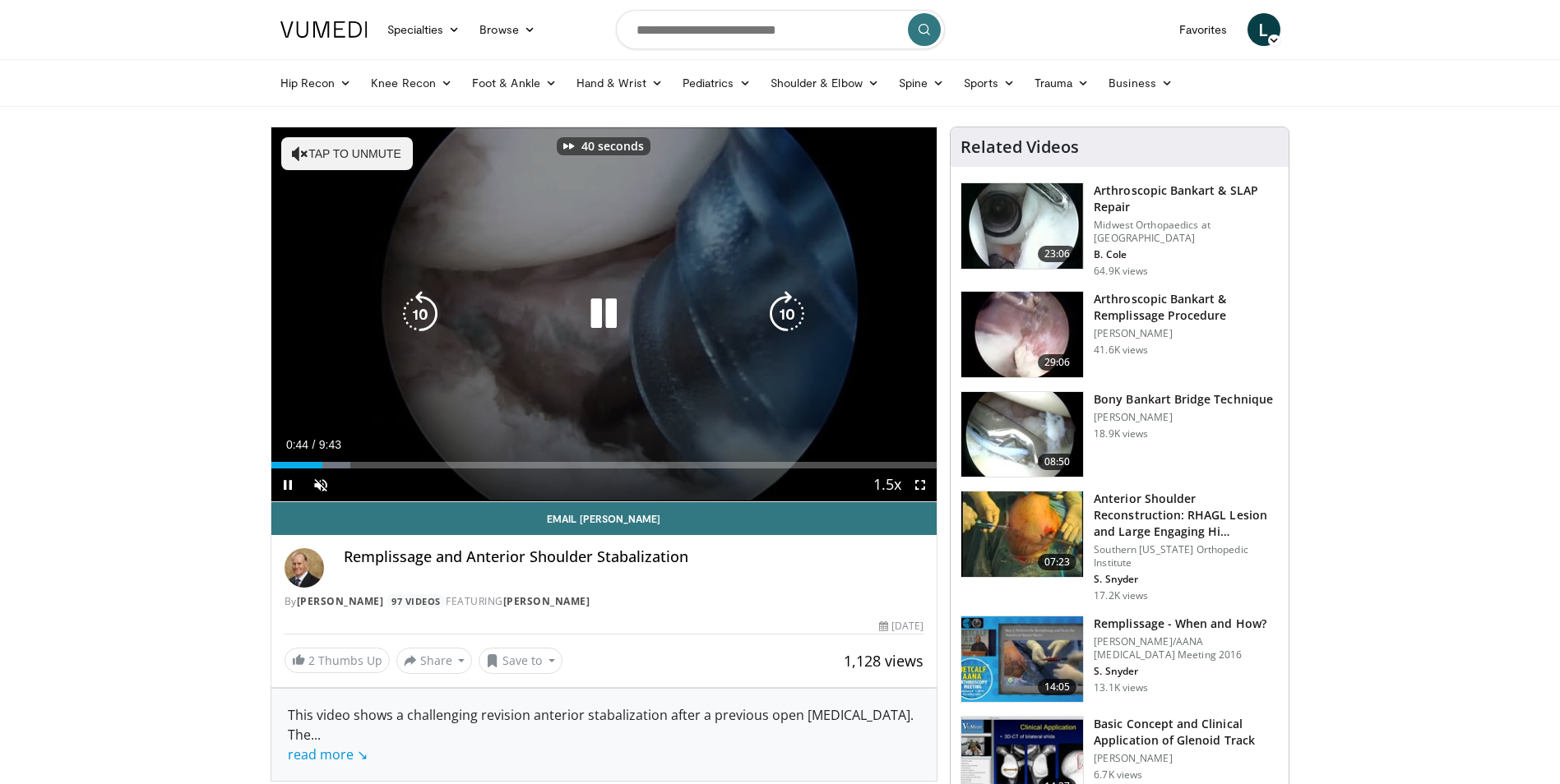
click at [793, 306] on icon "Video Player" at bounding box center [786, 314] width 46 height 46
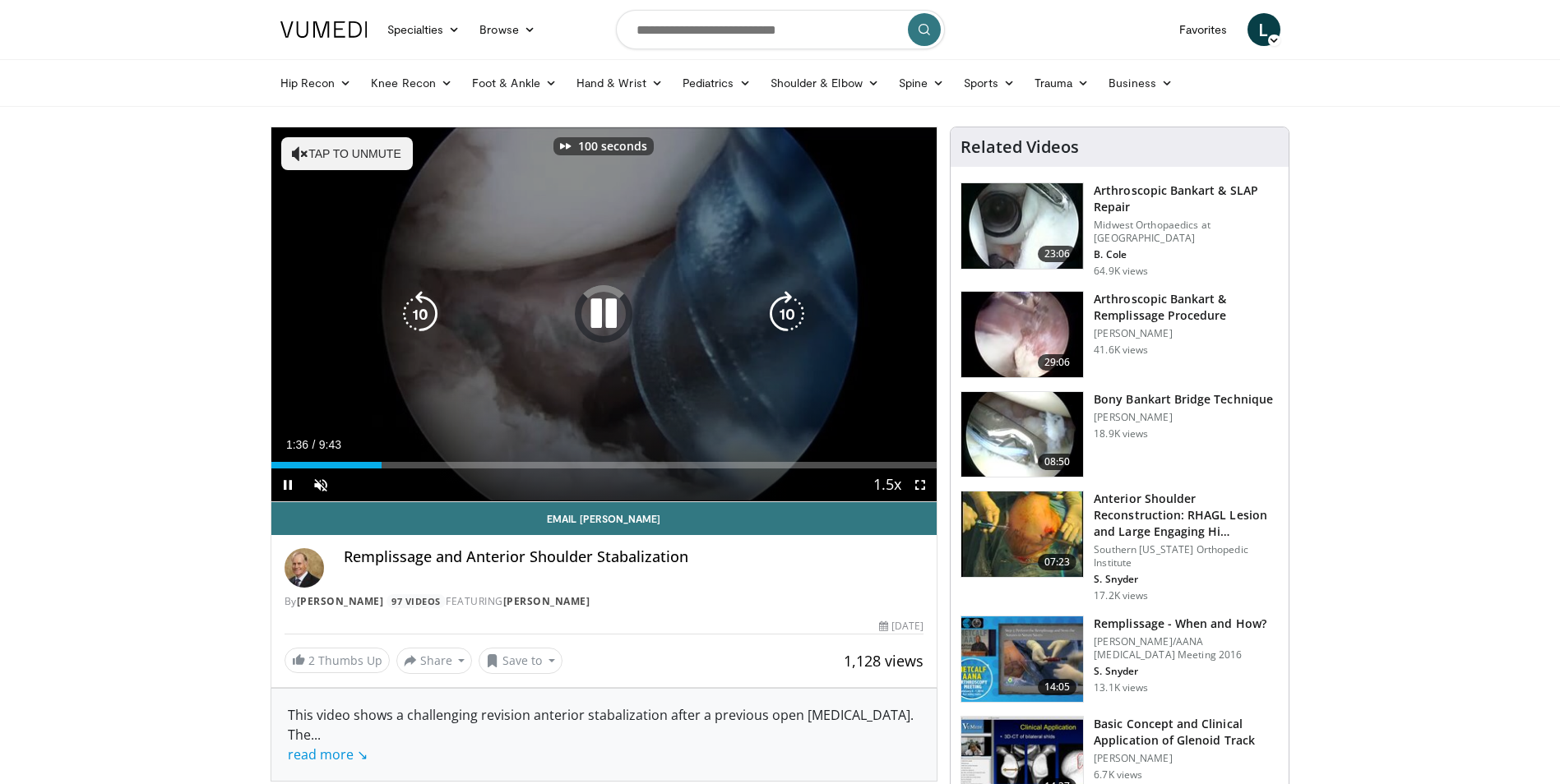
click at [793, 306] on icon "Video Player" at bounding box center [786, 314] width 46 height 46
click at [797, 315] on icon "Video Player" at bounding box center [786, 314] width 46 height 46
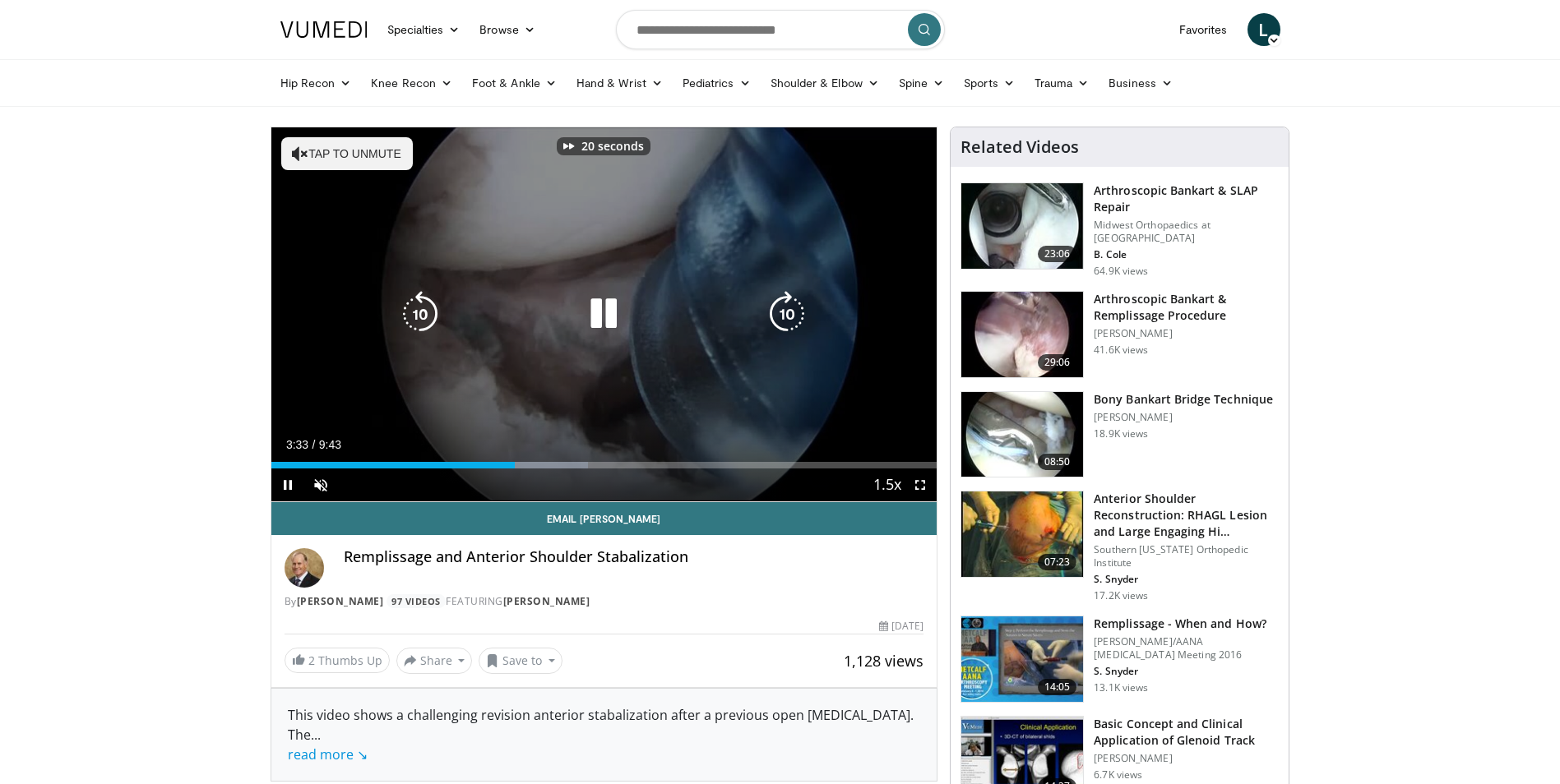
click at [797, 315] on icon "Video Player" at bounding box center [786, 314] width 46 height 46
click at [798, 323] on icon "Video Player" at bounding box center [786, 314] width 46 height 46
click at [794, 318] on icon "Video Player" at bounding box center [786, 314] width 46 height 46
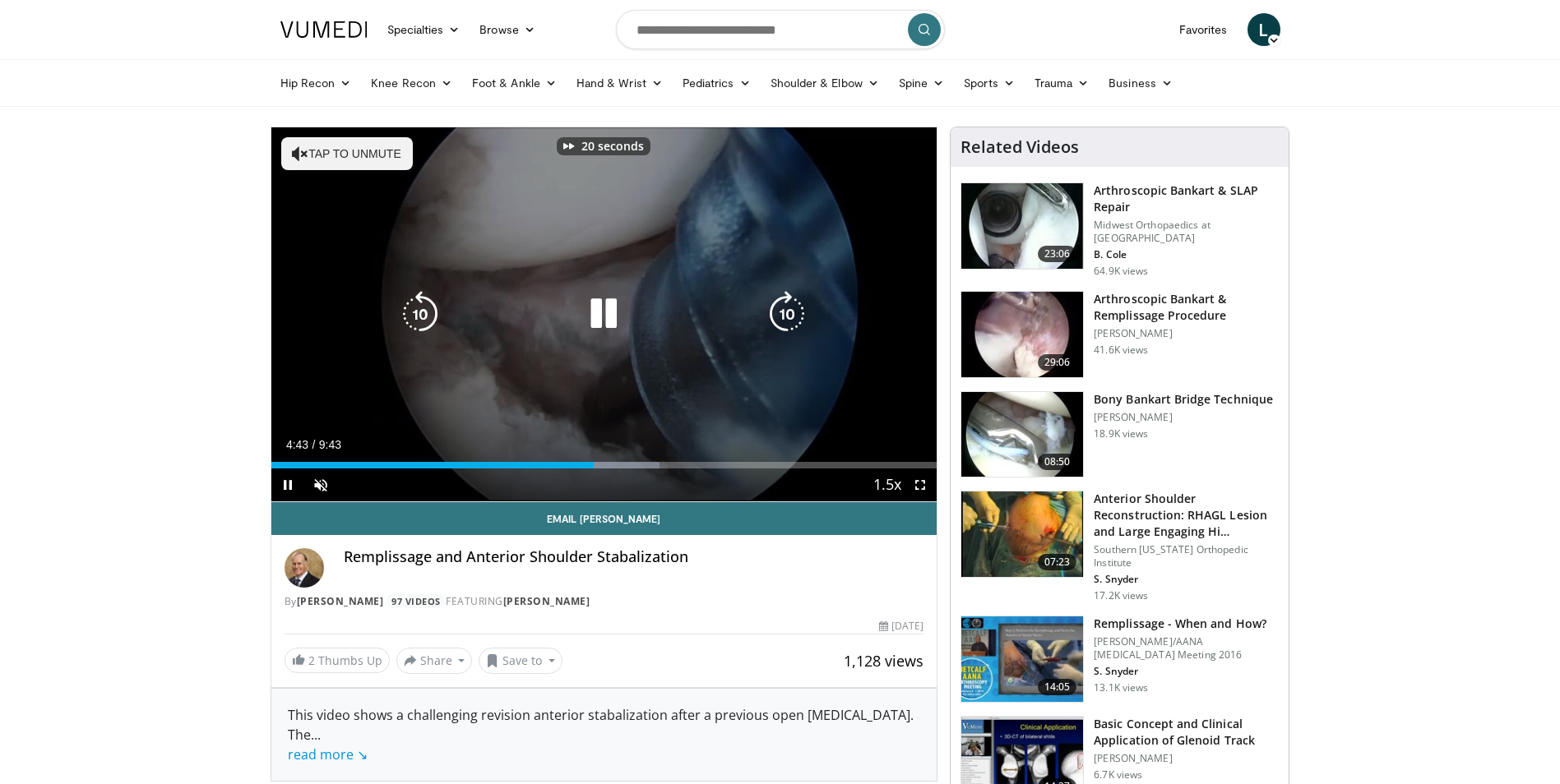
click at [794, 318] on icon "Video Player" at bounding box center [786, 314] width 46 height 46
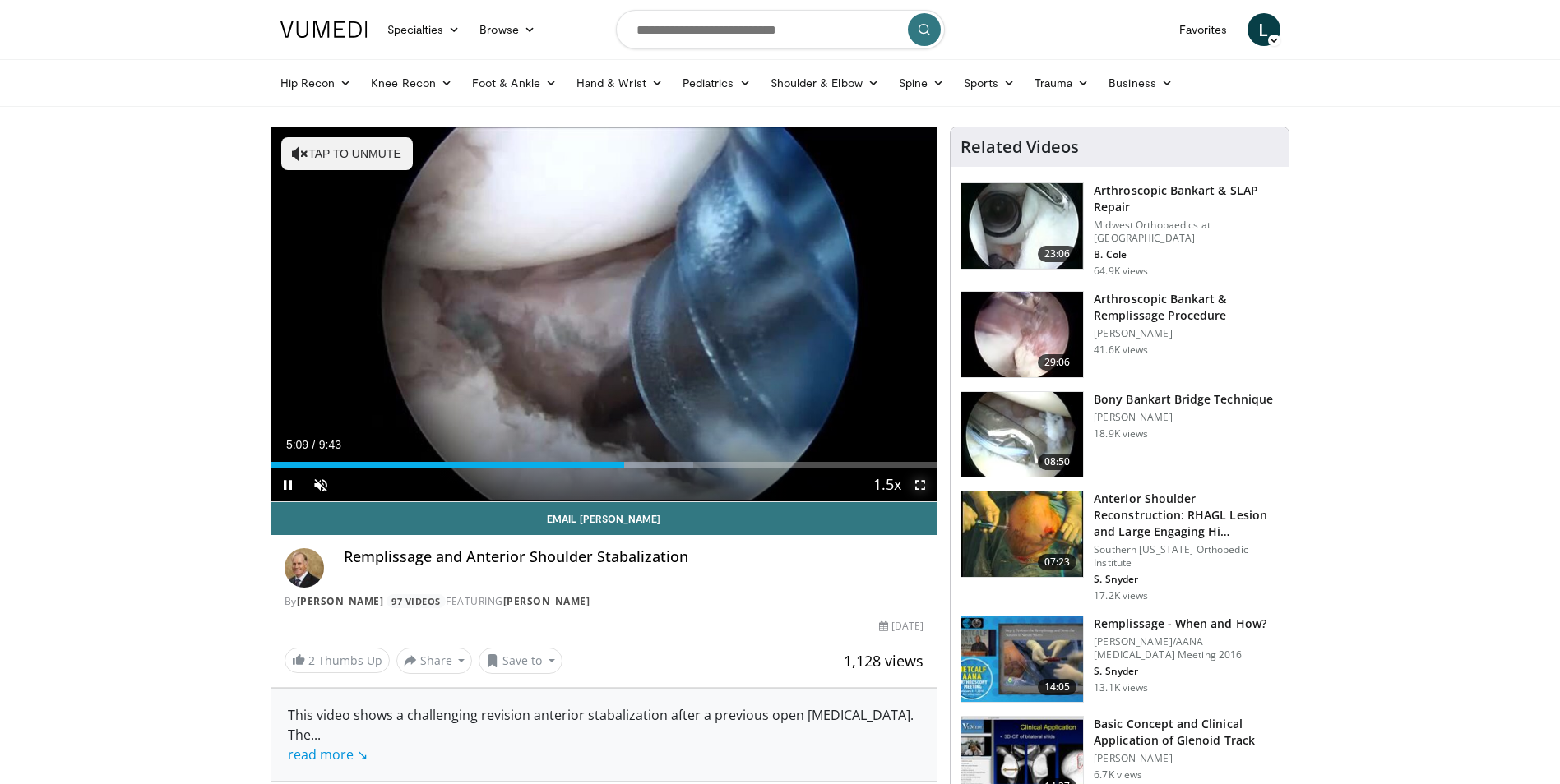
click at [918, 480] on span "Video Player" at bounding box center [920, 484] width 33 height 33
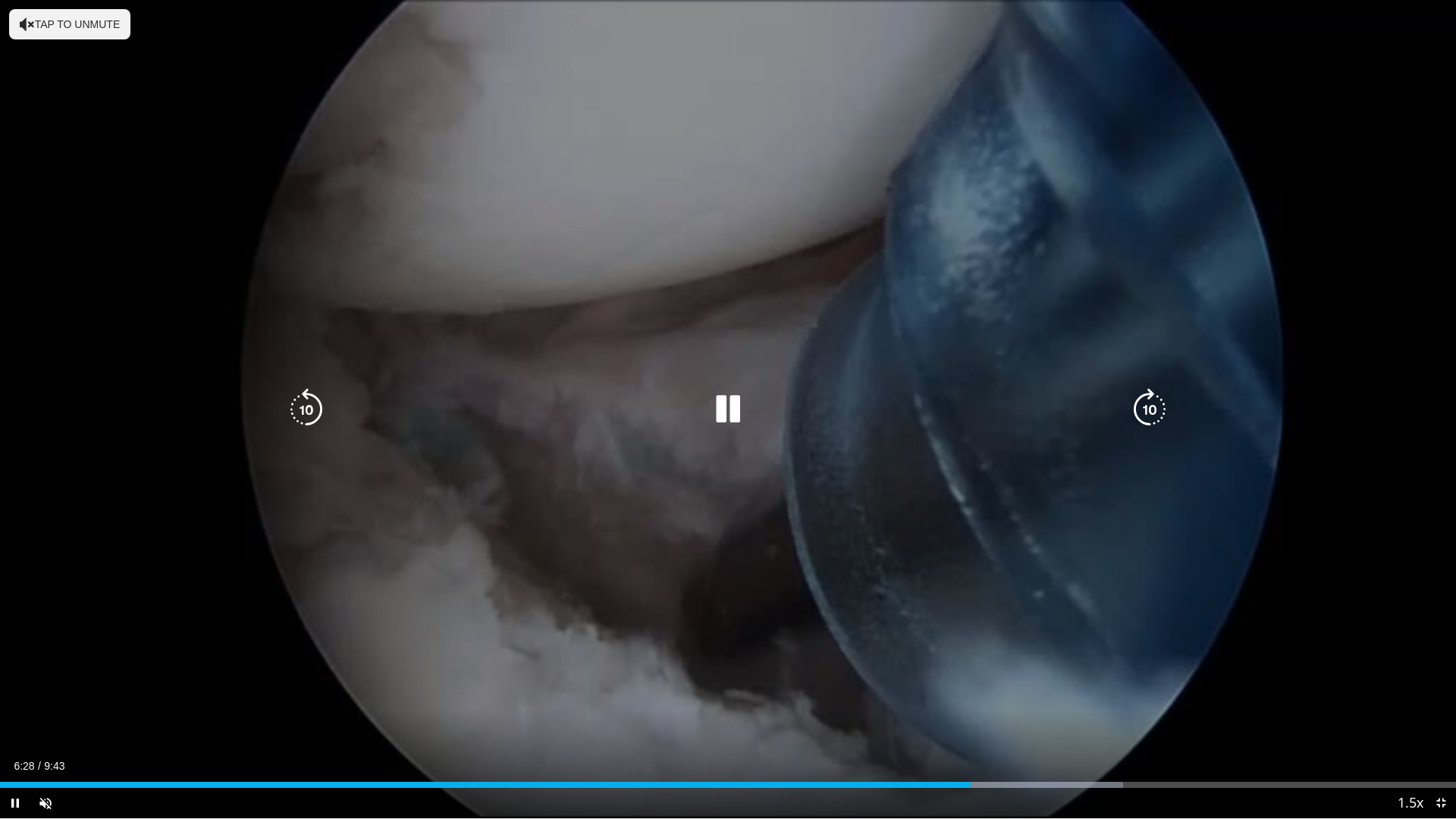
click at [1143, 408] on icon "Video Player" at bounding box center [1149, 410] width 42 height 42
click at [306, 409] on icon "Video Player" at bounding box center [306, 410] width 42 height 42
click at [1138, 410] on icon "Video Player" at bounding box center [1149, 410] width 42 height 42
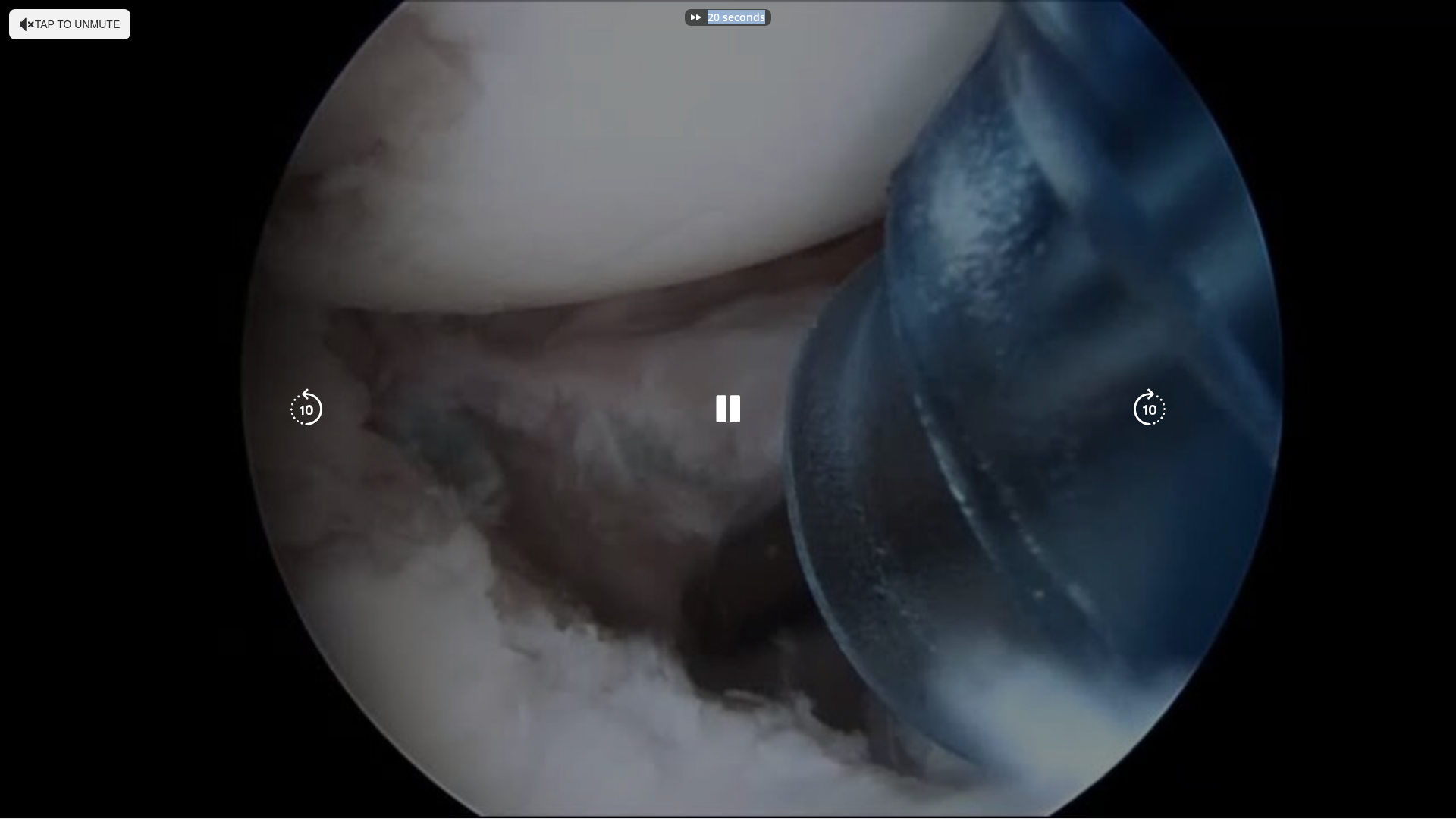
click at [1138, 410] on div "20 seconds Tap to unmute" at bounding box center [728, 410] width 1456 height 819
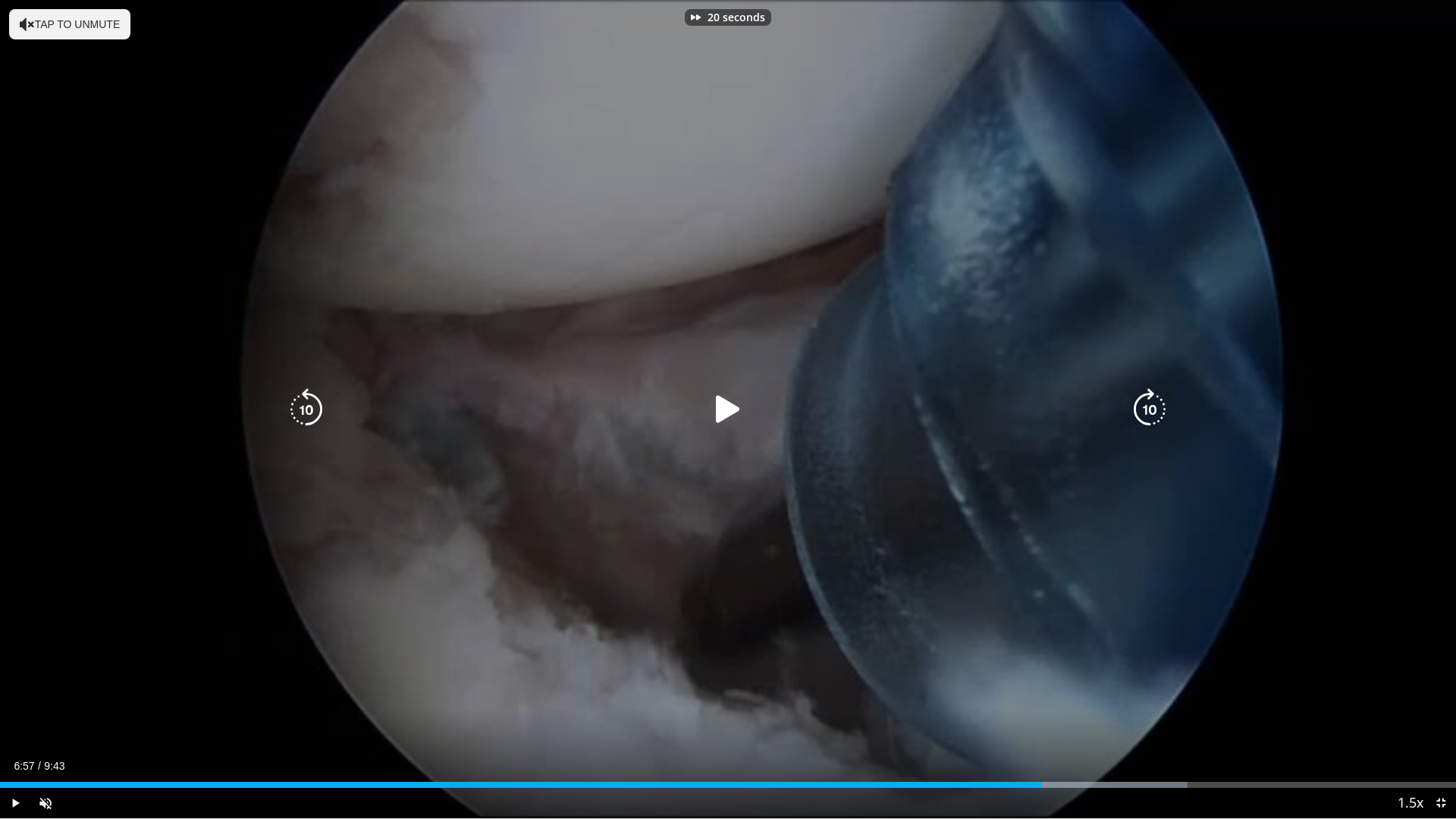
click at [1138, 410] on icon "Video Player" at bounding box center [1149, 410] width 42 height 42
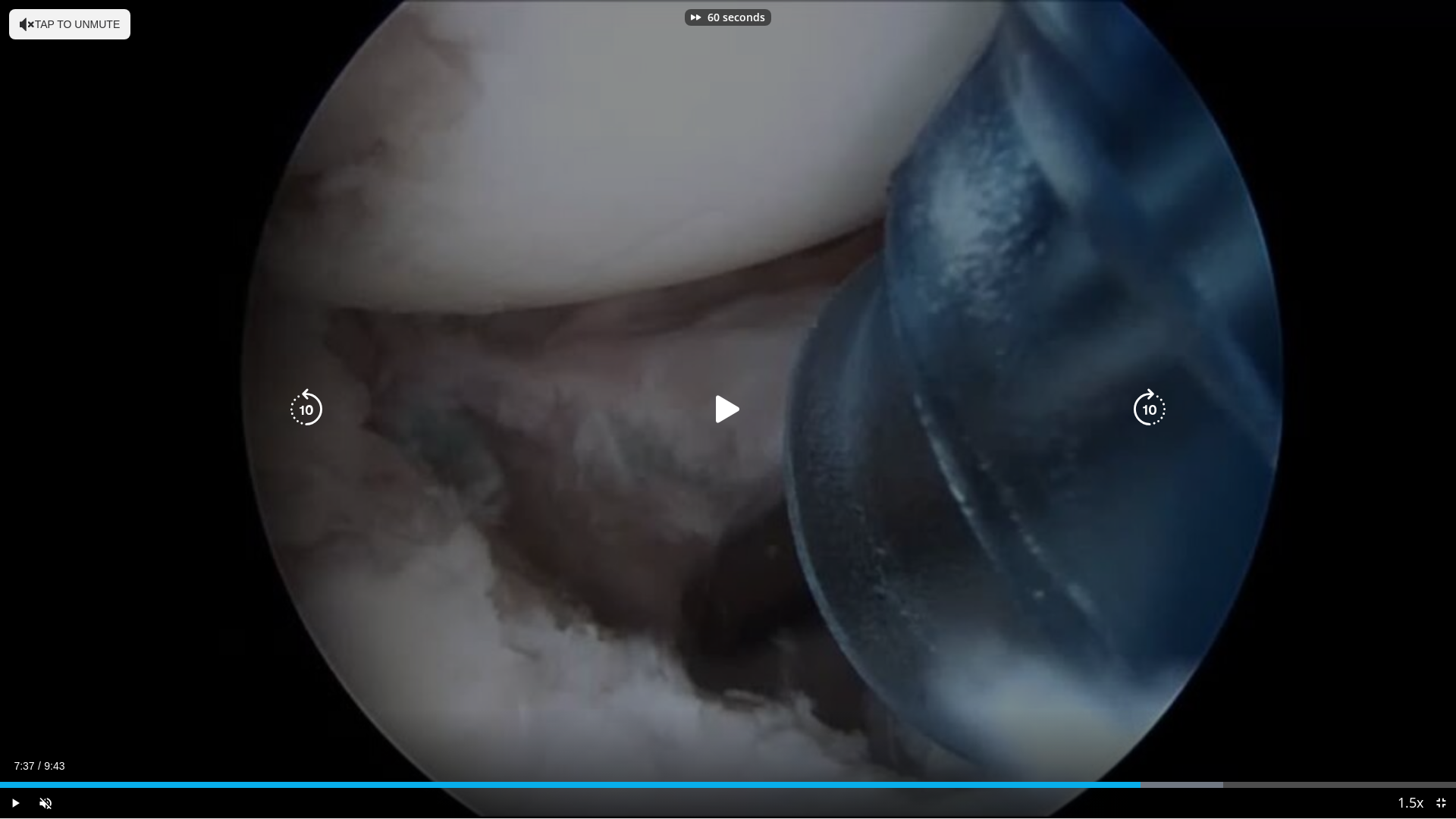
click at [1138, 410] on icon "Video Player" at bounding box center [1149, 410] width 42 height 42
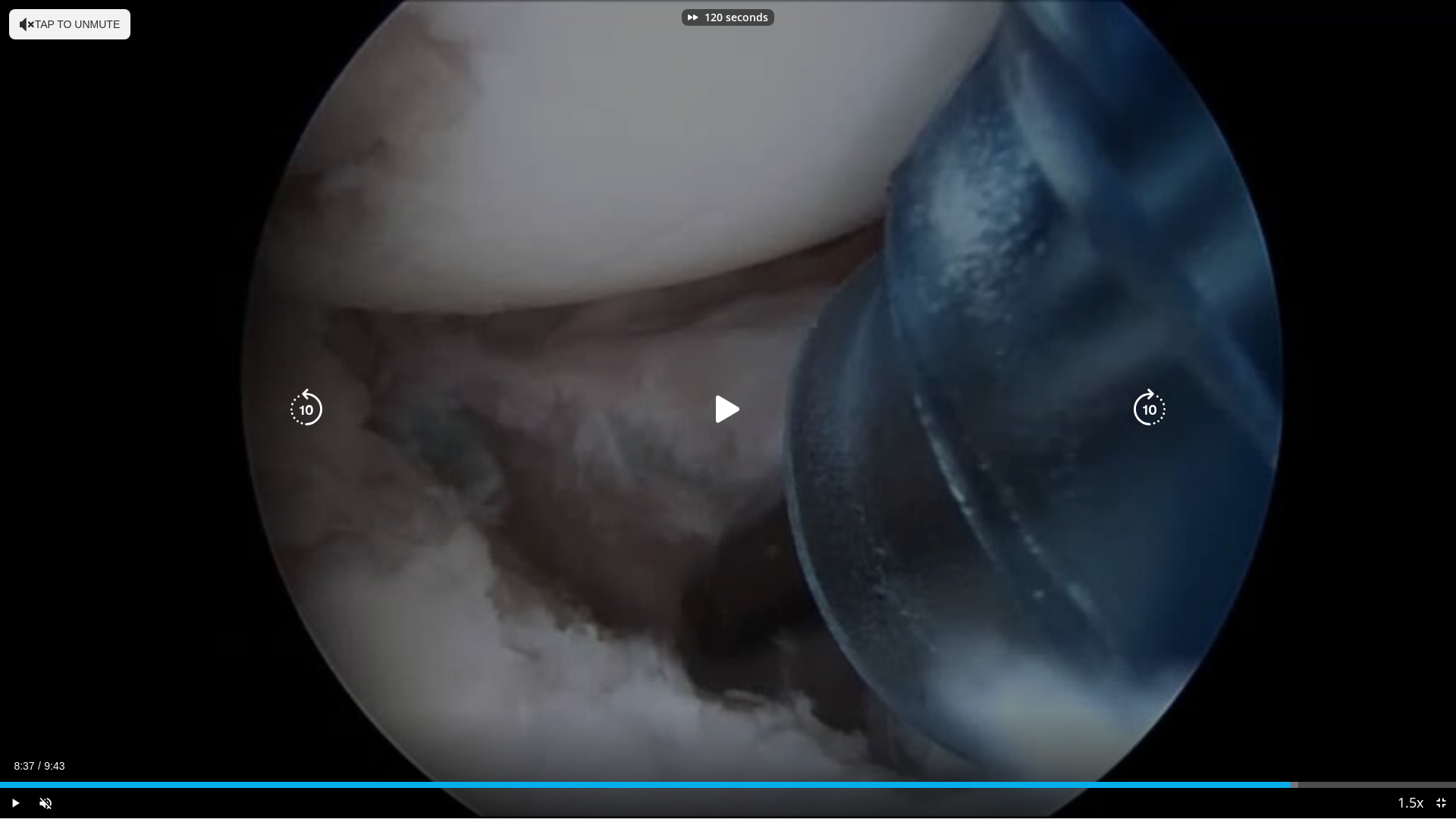
click at [1138, 410] on icon "Video Player" at bounding box center [1149, 410] width 42 height 42
click at [309, 410] on icon "Video Player" at bounding box center [306, 410] width 42 height 42
click at [1154, 416] on icon "Video Player" at bounding box center [1149, 410] width 42 height 42
click at [725, 410] on icon "Video Player" at bounding box center [728, 410] width 42 height 42
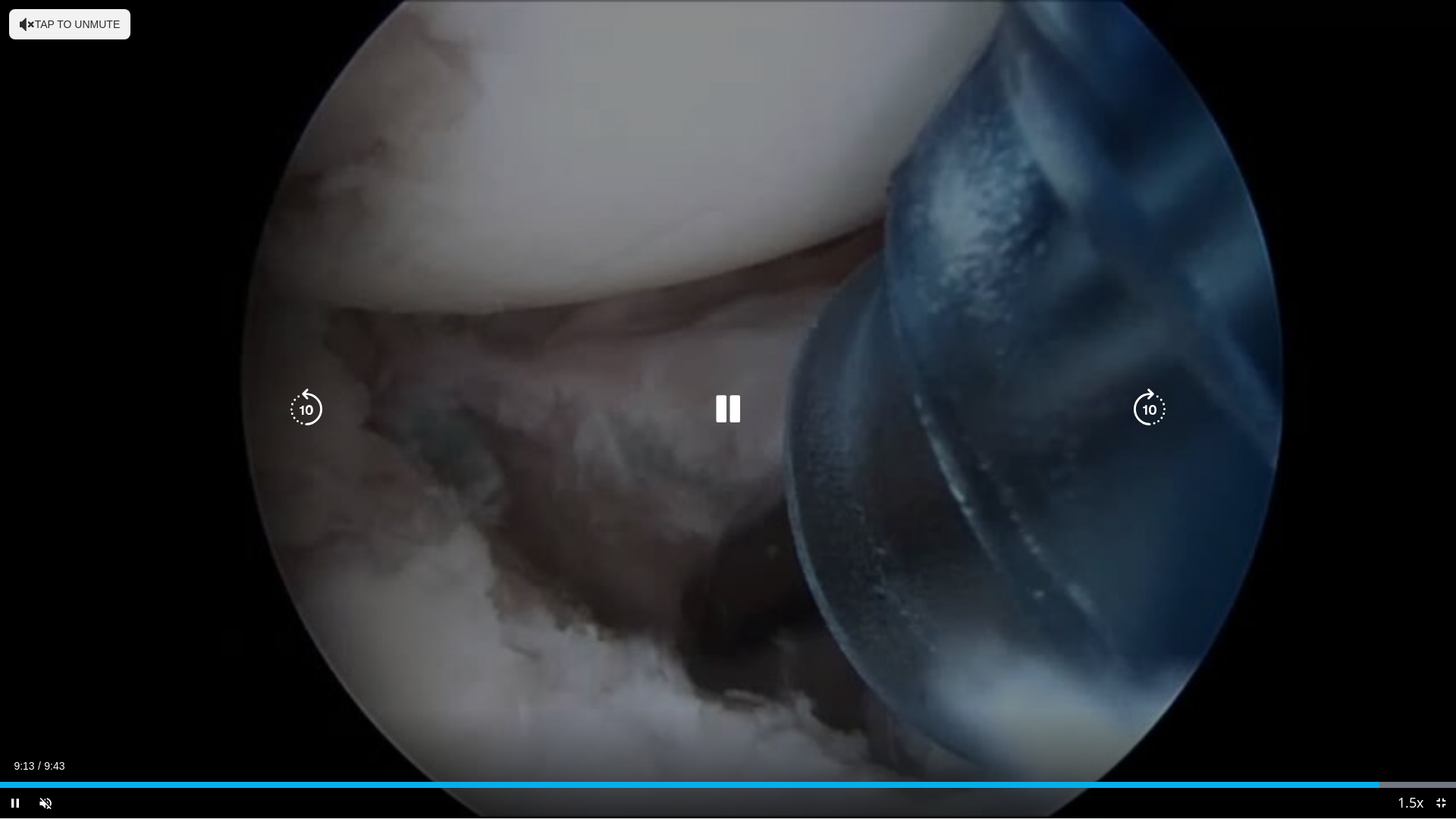
click at [727, 408] on icon "Video Player" at bounding box center [728, 410] width 42 height 42
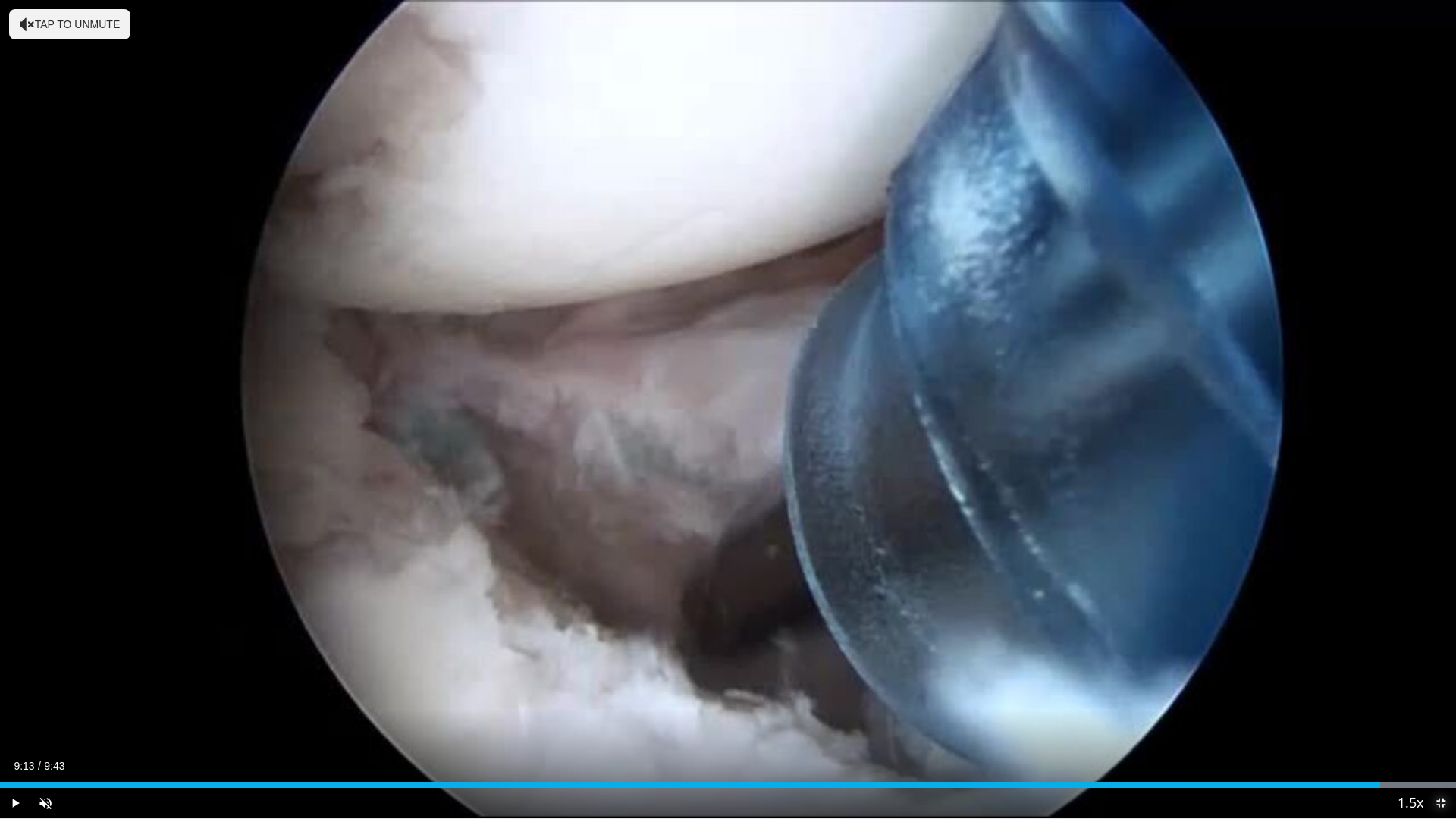
click at [1438, 723] on span "Video Player" at bounding box center [1440, 803] width 30 height 30
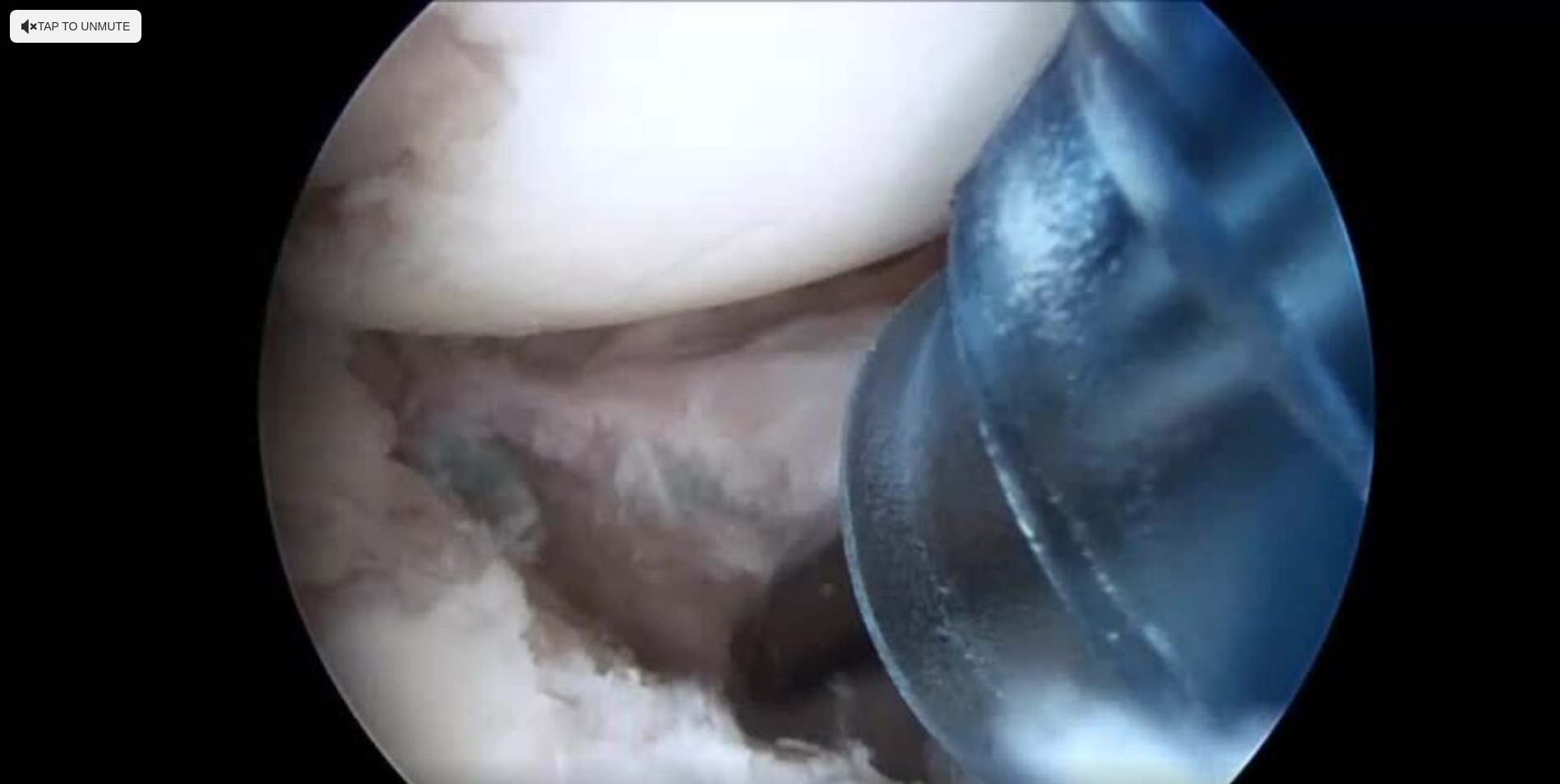
scroll to position [328, 0]
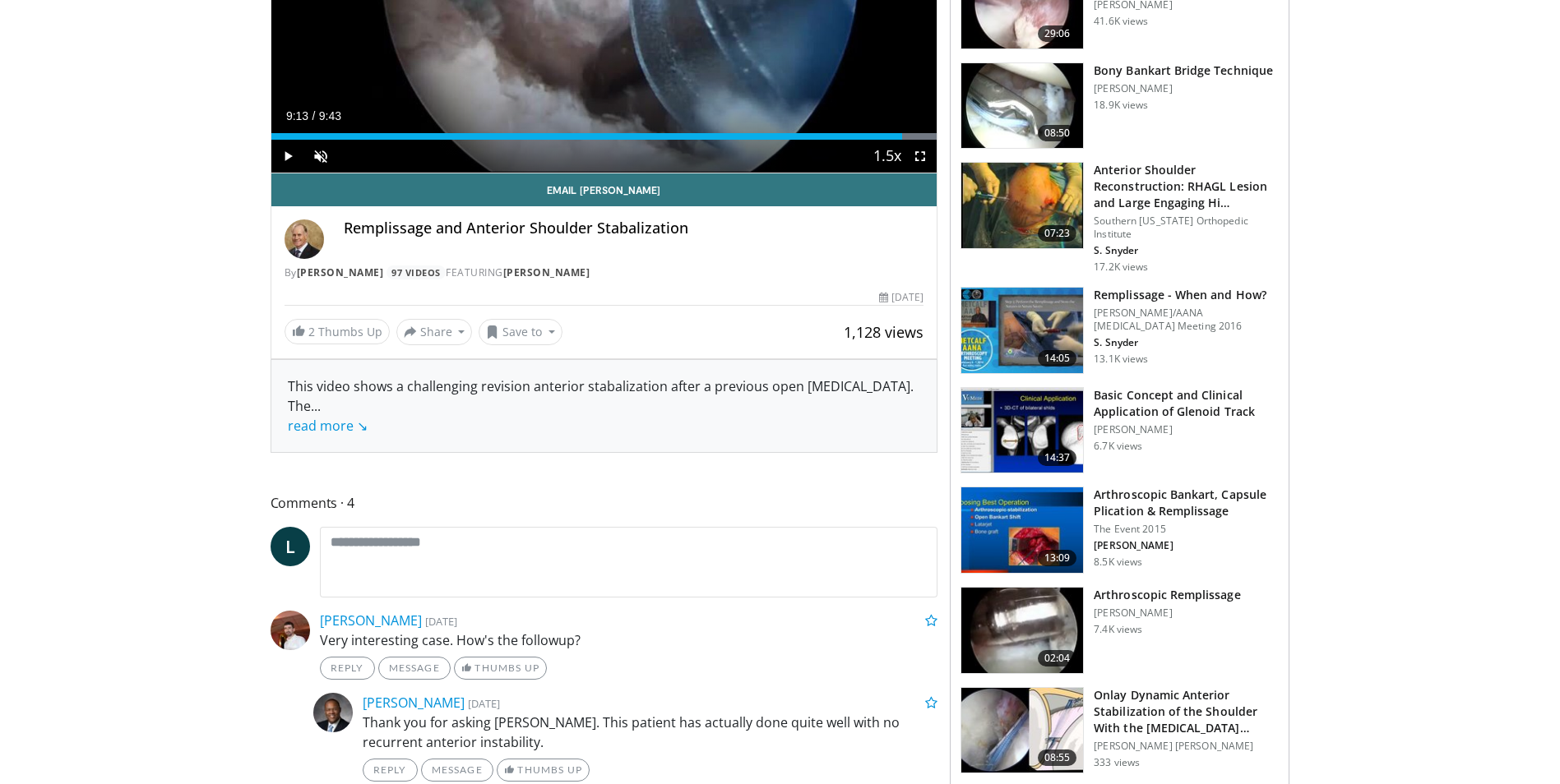
click at [1123, 587] on h3 "Arthroscopic Remplissage" at bounding box center [1166, 594] width 146 height 17
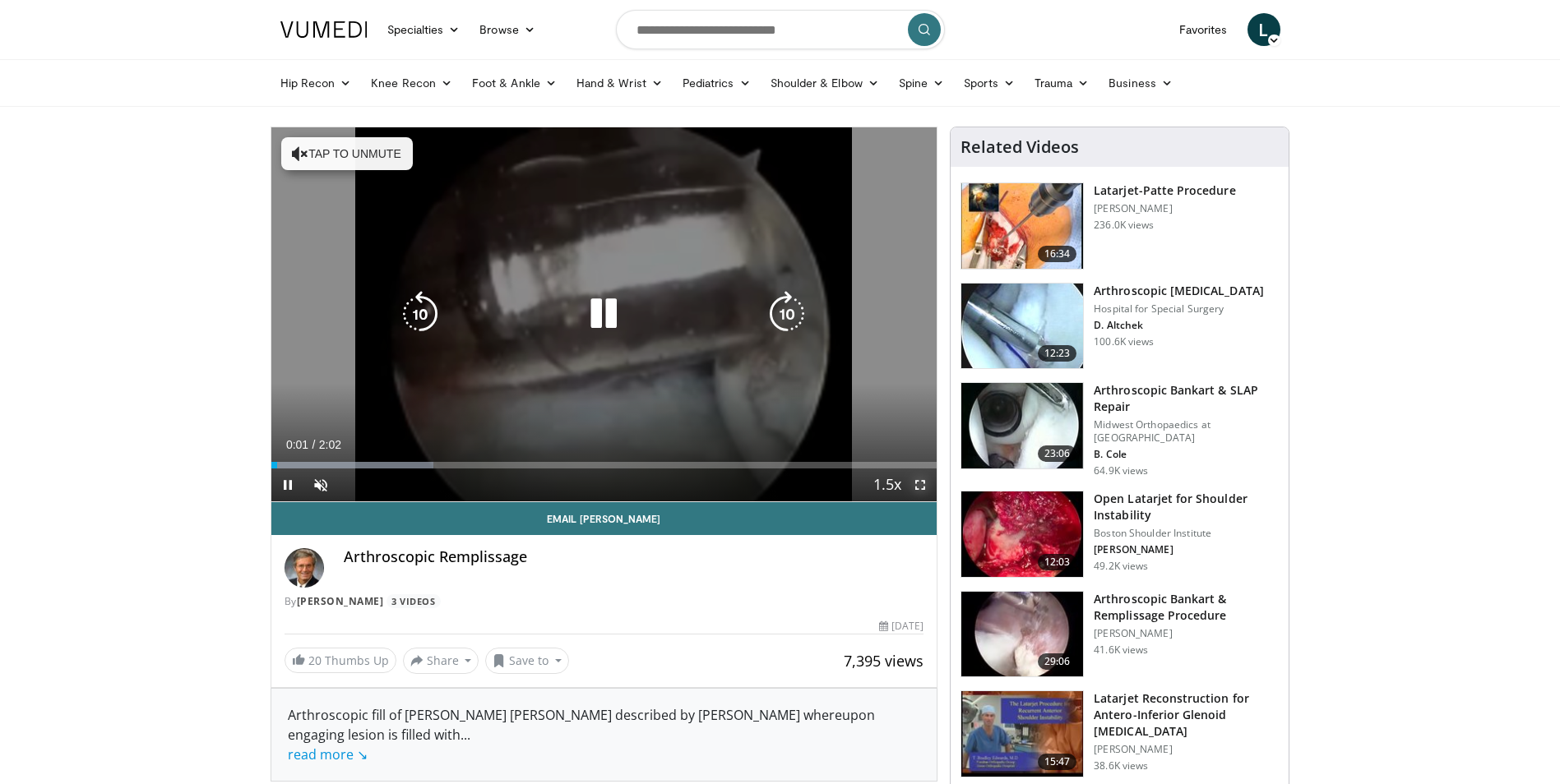
drag, startPoint x: 923, startPoint y: 485, endPoint x: 925, endPoint y: 547, distance: 62.0
click at [922, 485] on span "Video Player" at bounding box center [920, 484] width 33 height 33
